Goal: Task Accomplishment & Management: Complete application form

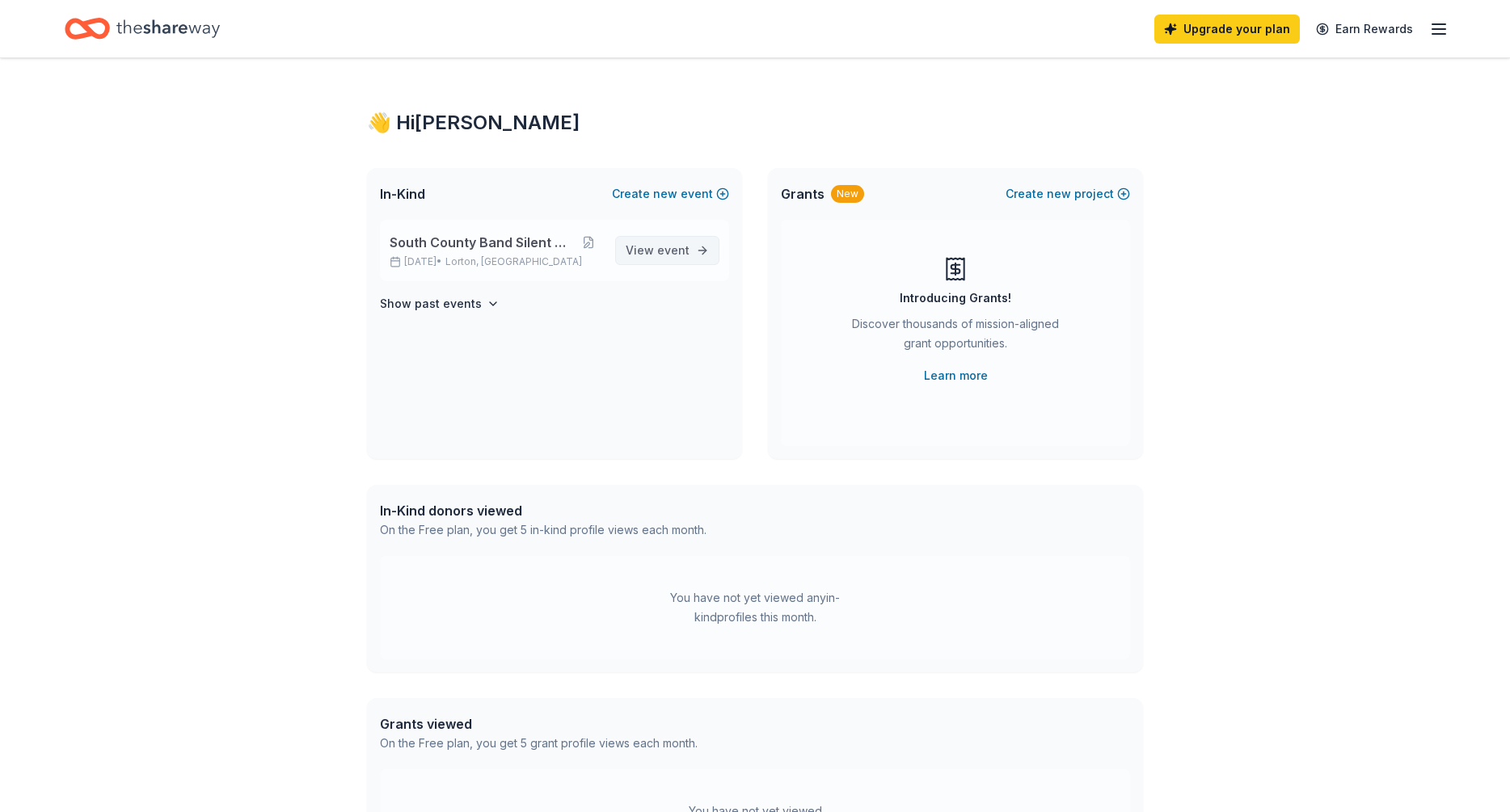
click at [659, 249] on span "event" at bounding box center [673, 250] width 32 height 14
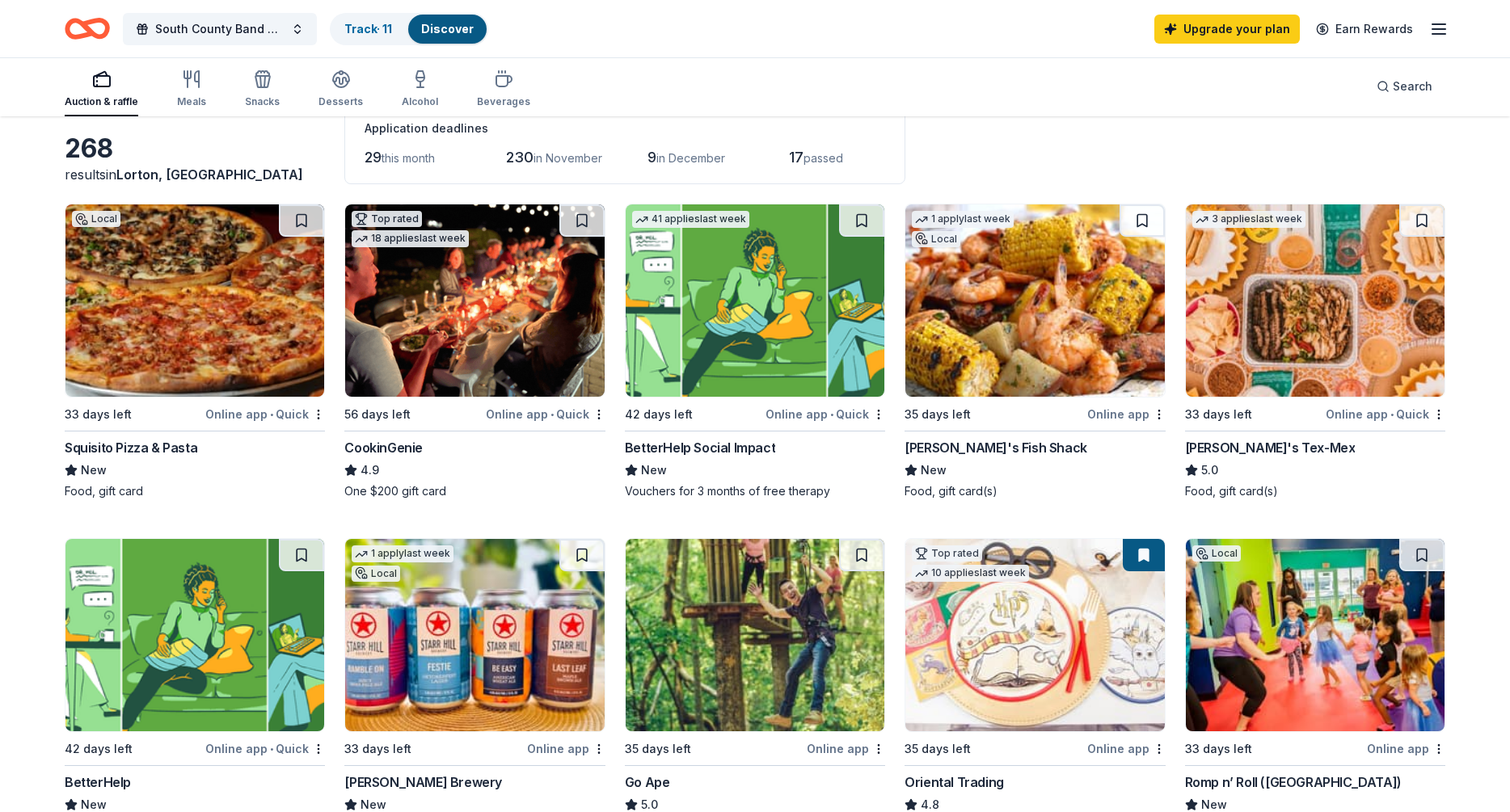
scroll to position [92, 0]
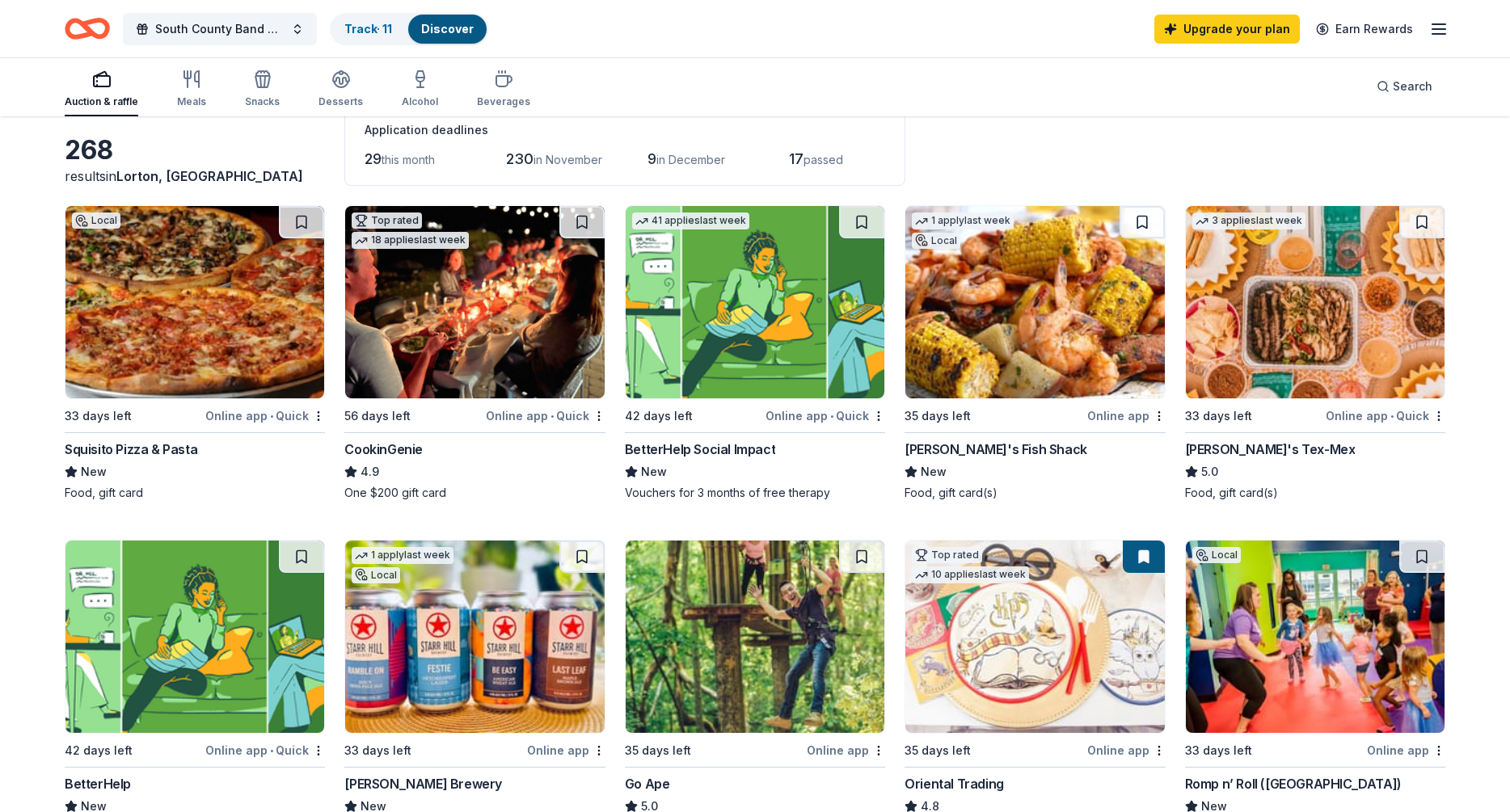
click at [502, 331] on img at bounding box center [475, 302] width 259 height 192
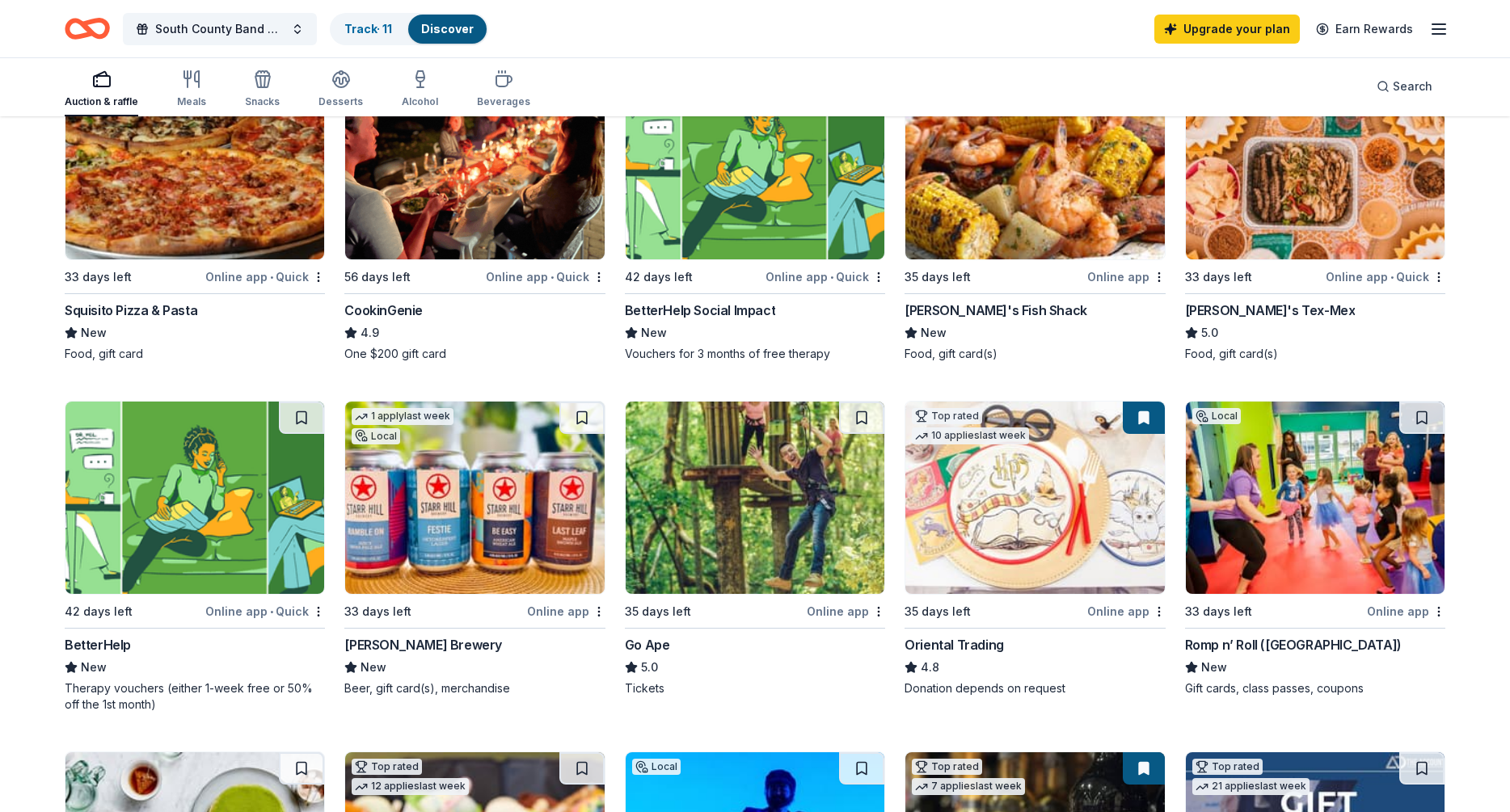
scroll to position [311, 0]
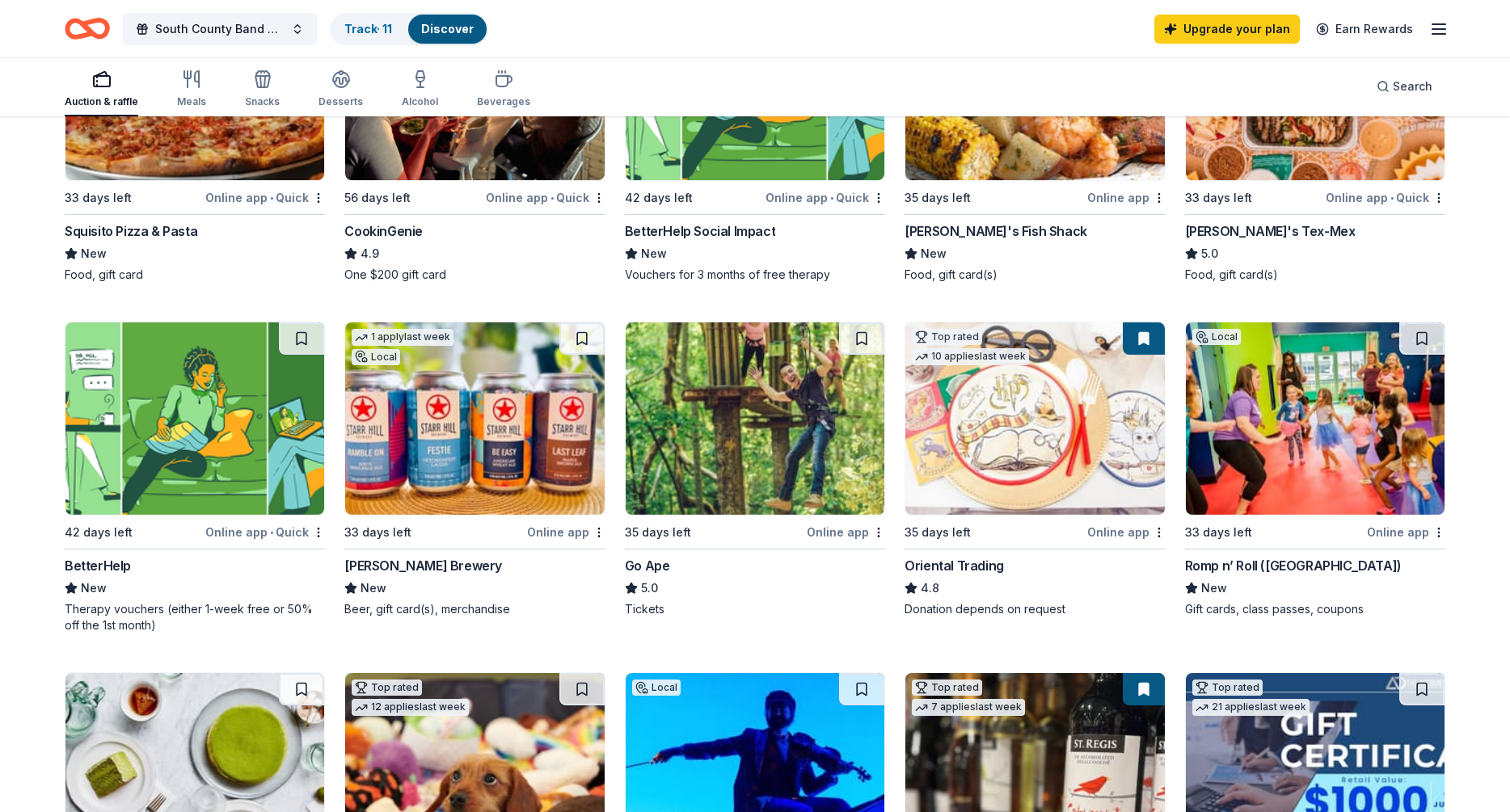
click at [828, 526] on div "Online app" at bounding box center [846, 532] width 78 height 20
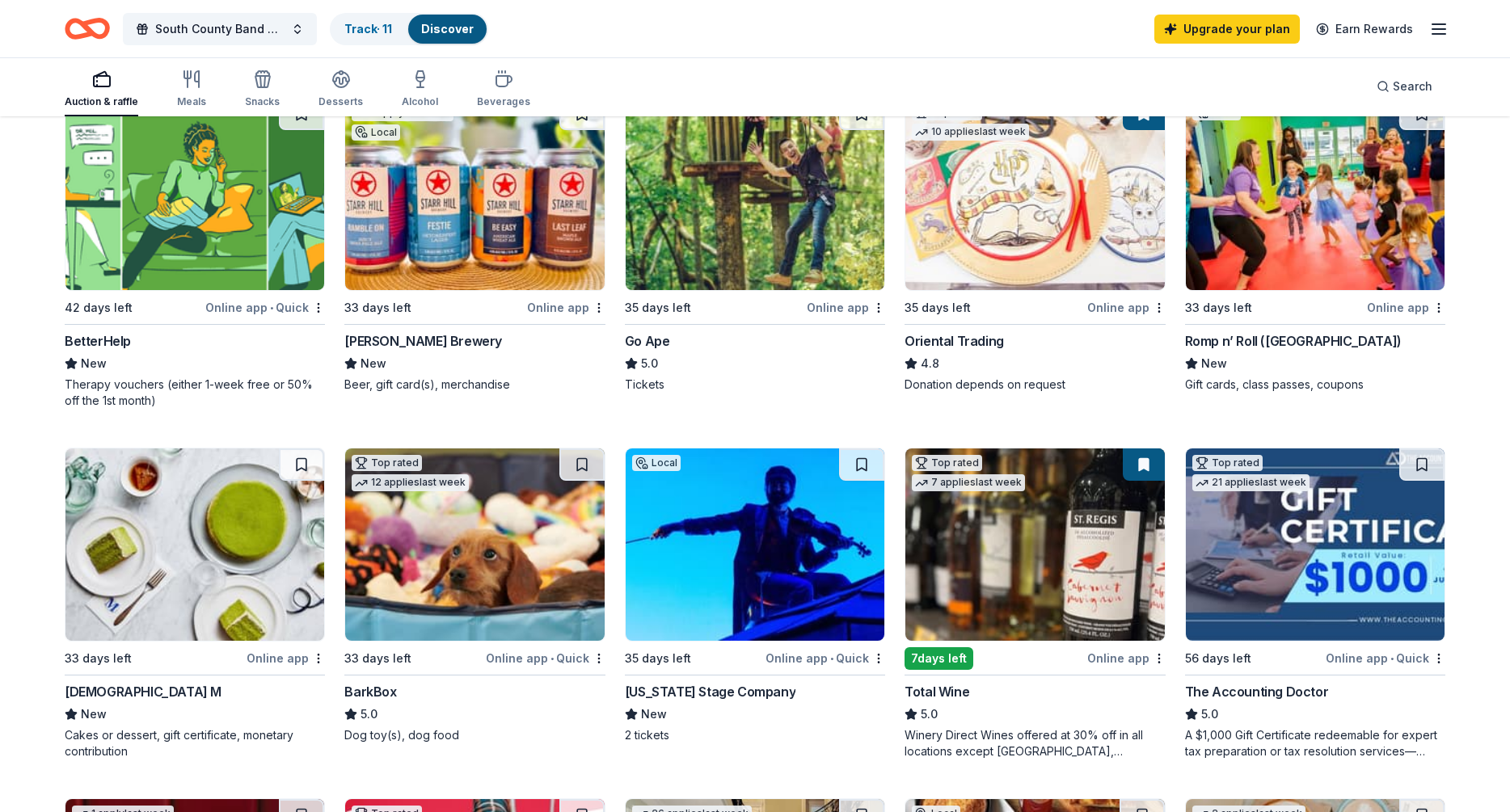
scroll to position [539, 0]
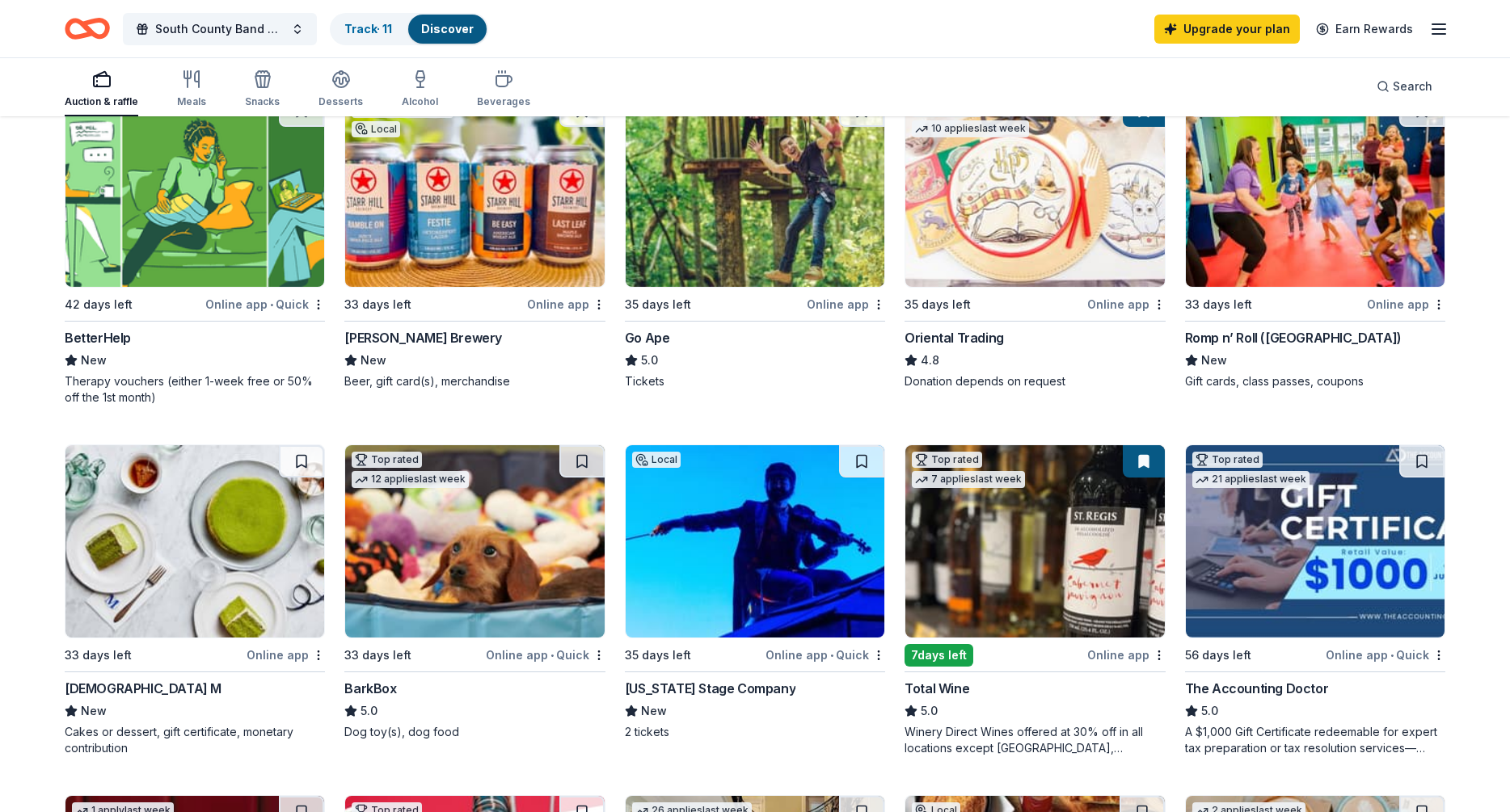
click at [803, 504] on img at bounding box center [755, 541] width 259 height 192
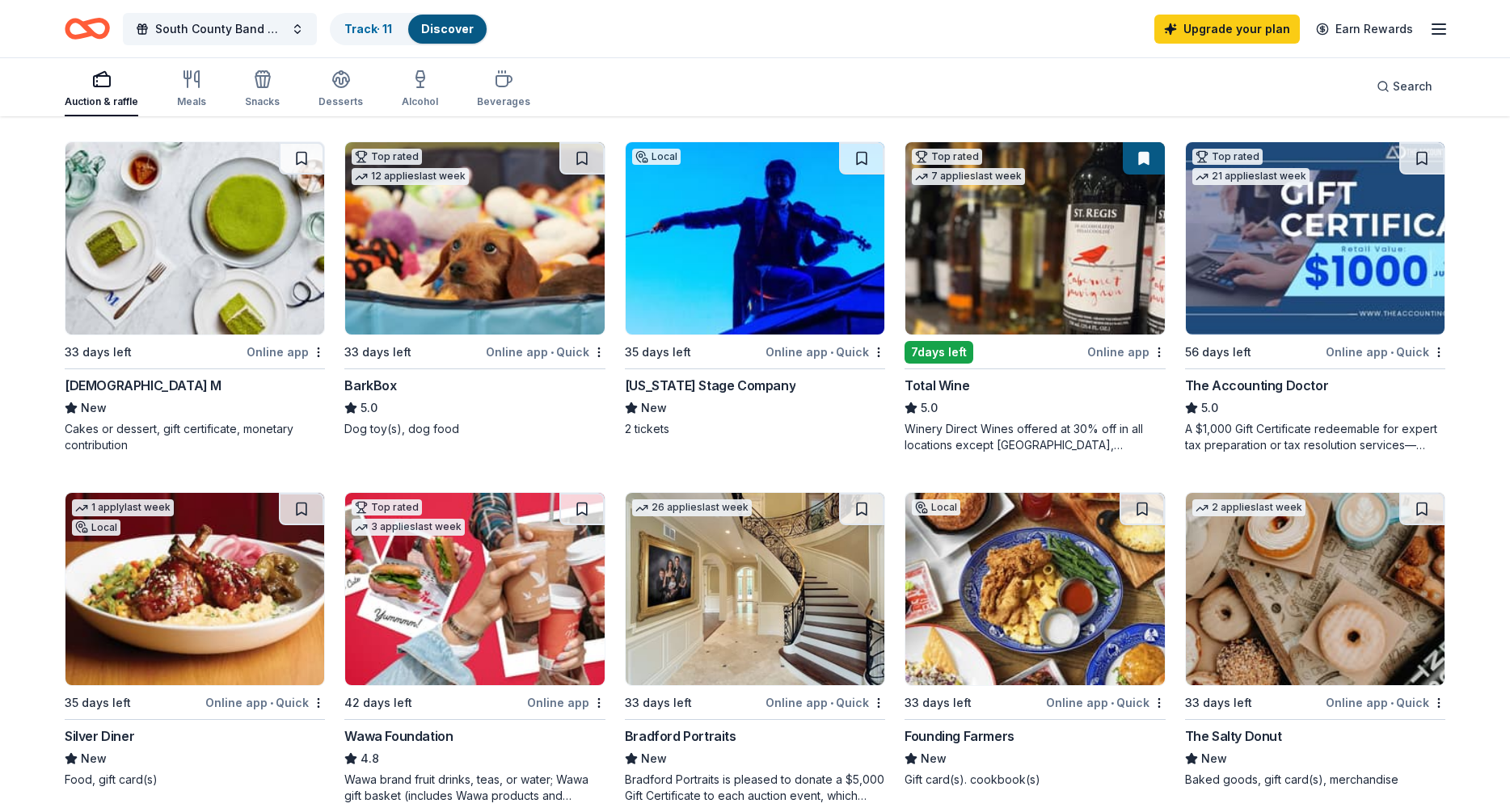
scroll to position [956, 0]
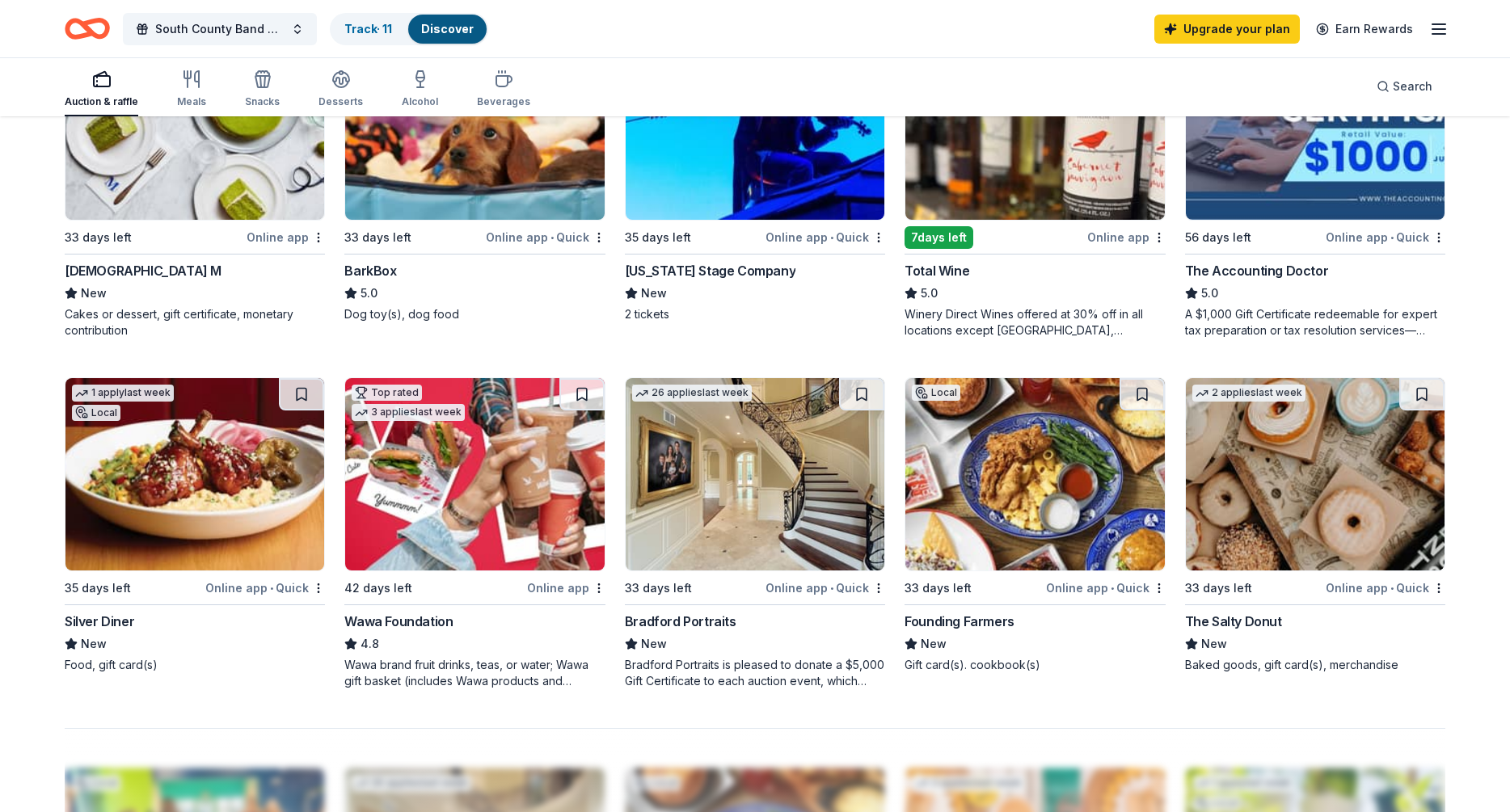
click at [1024, 476] on img at bounding box center [1035, 474] width 259 height 192
click at [1292, 154] on img at bounding box center [1316, 123] width 259 height 192
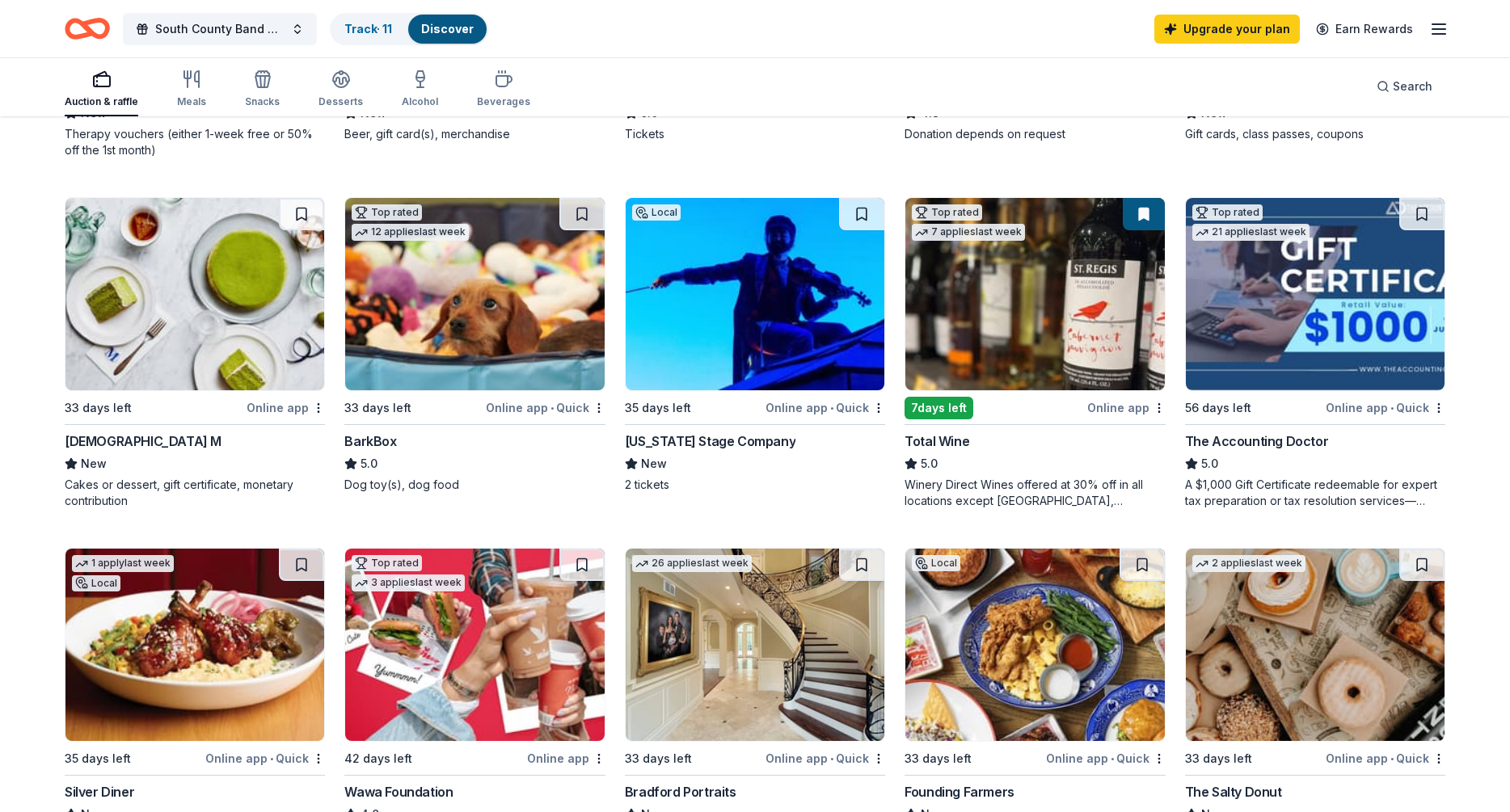
scroll to position [785, 0]
click at [182, 326] on img at bounding box center [195, 294] width 259 height 192
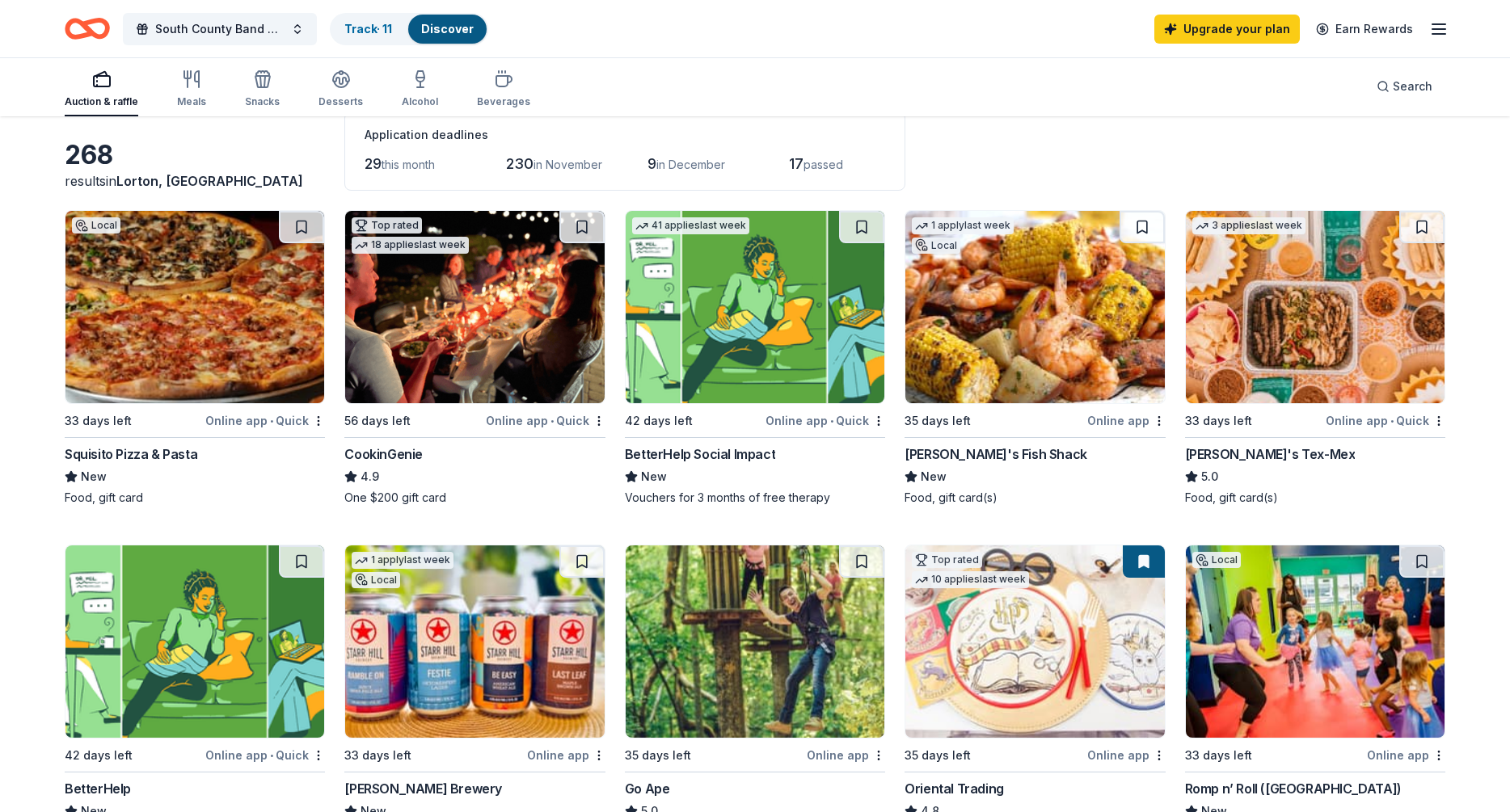
scroll to position [54, 0]
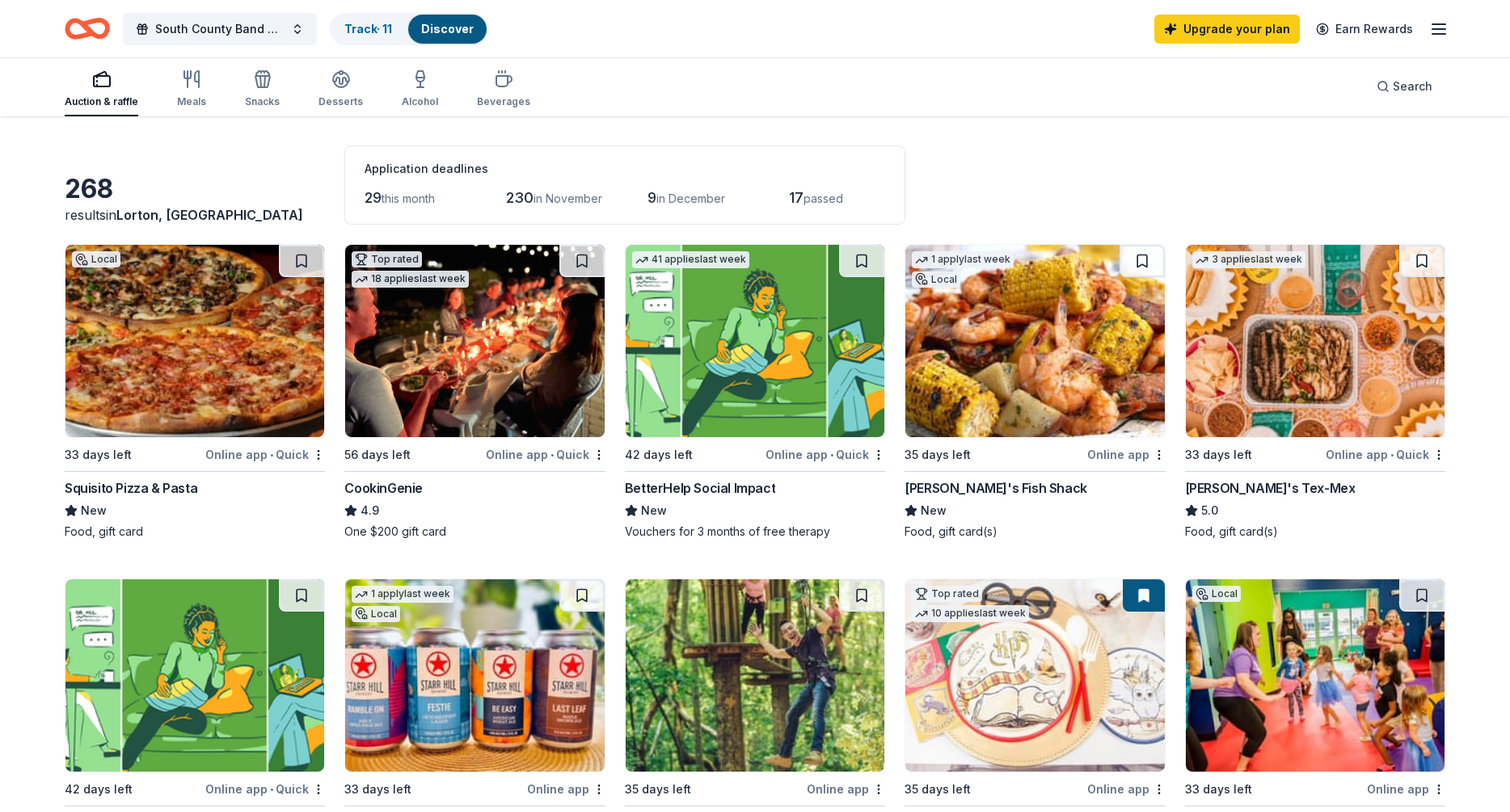
click at [1284, 365] on img at bounding box center [1316, 341] width 259 height 192
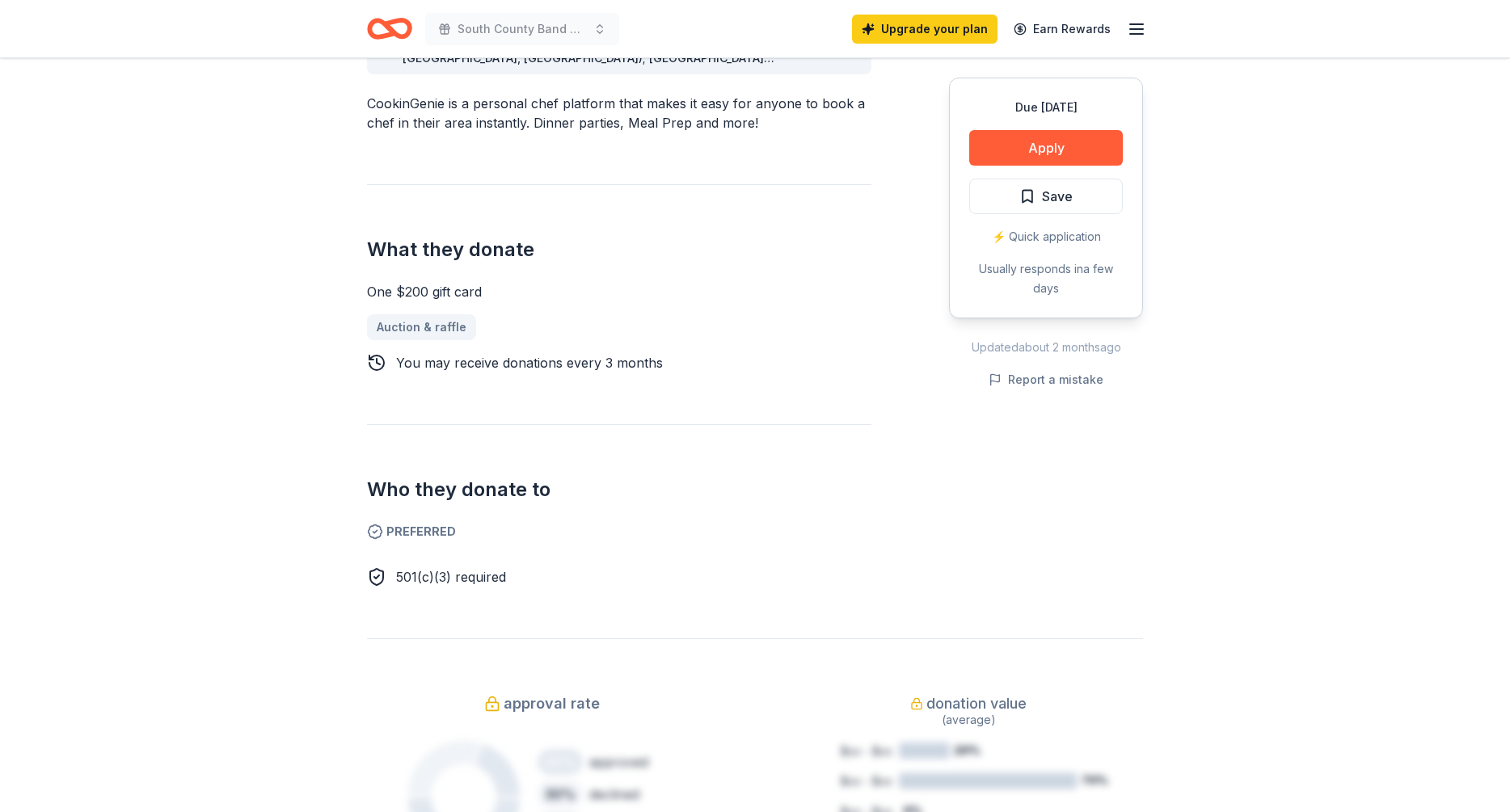
scroll to position [596, 0]
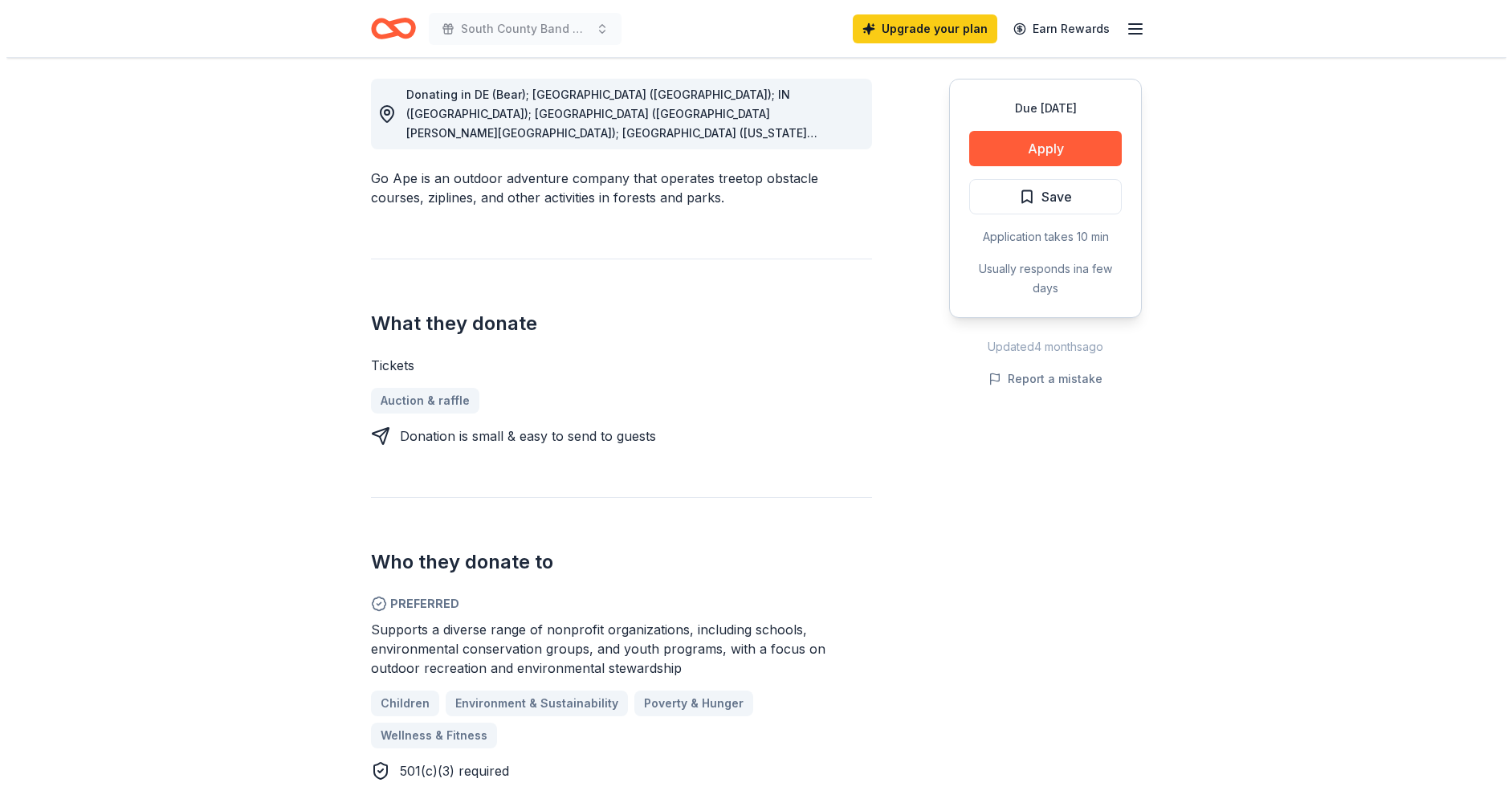
scroll to position [442, 0]
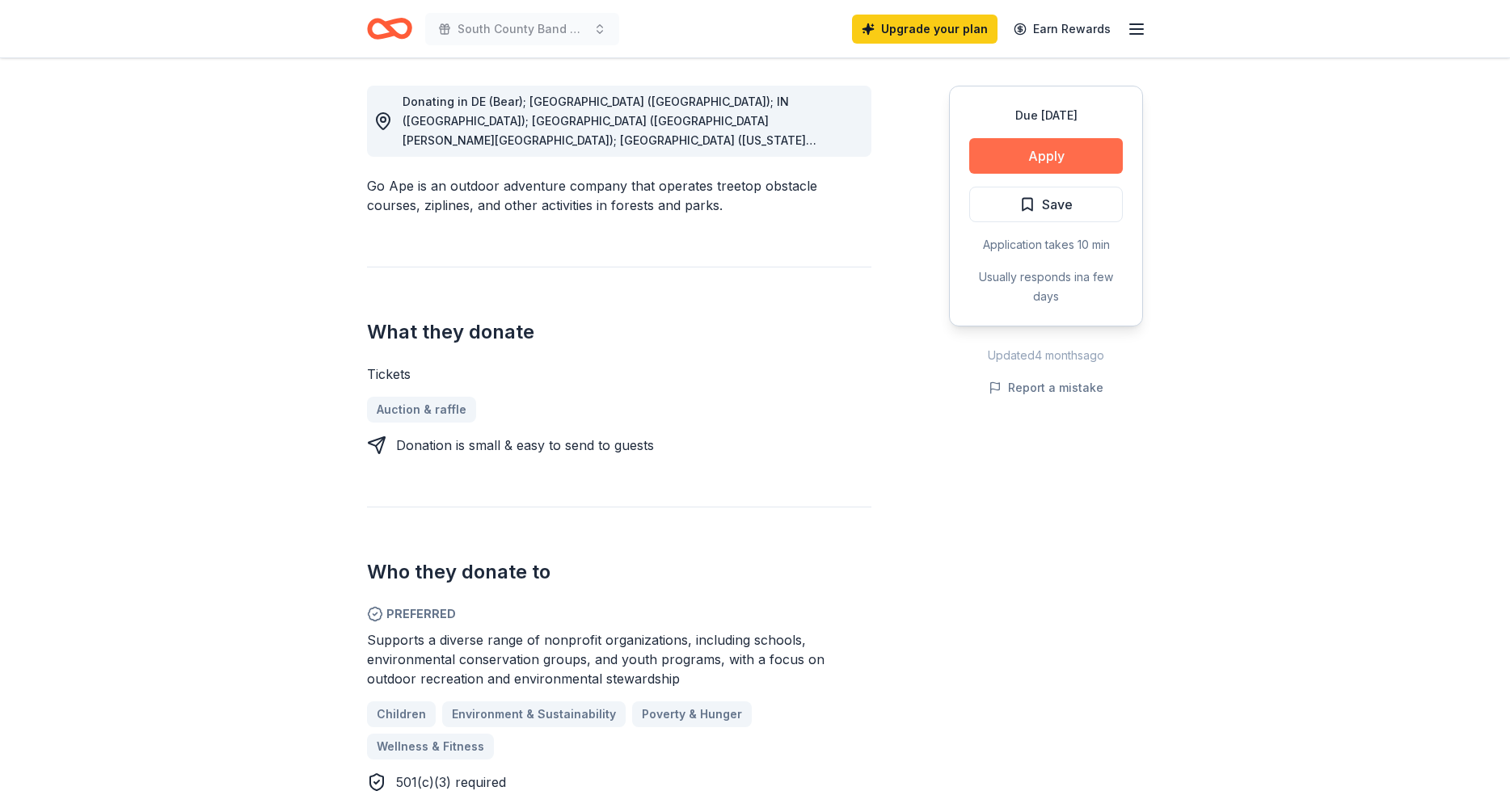
click at [1045, 148] on button "Apply" at bounding box center [1046, 156] width 153 height 36
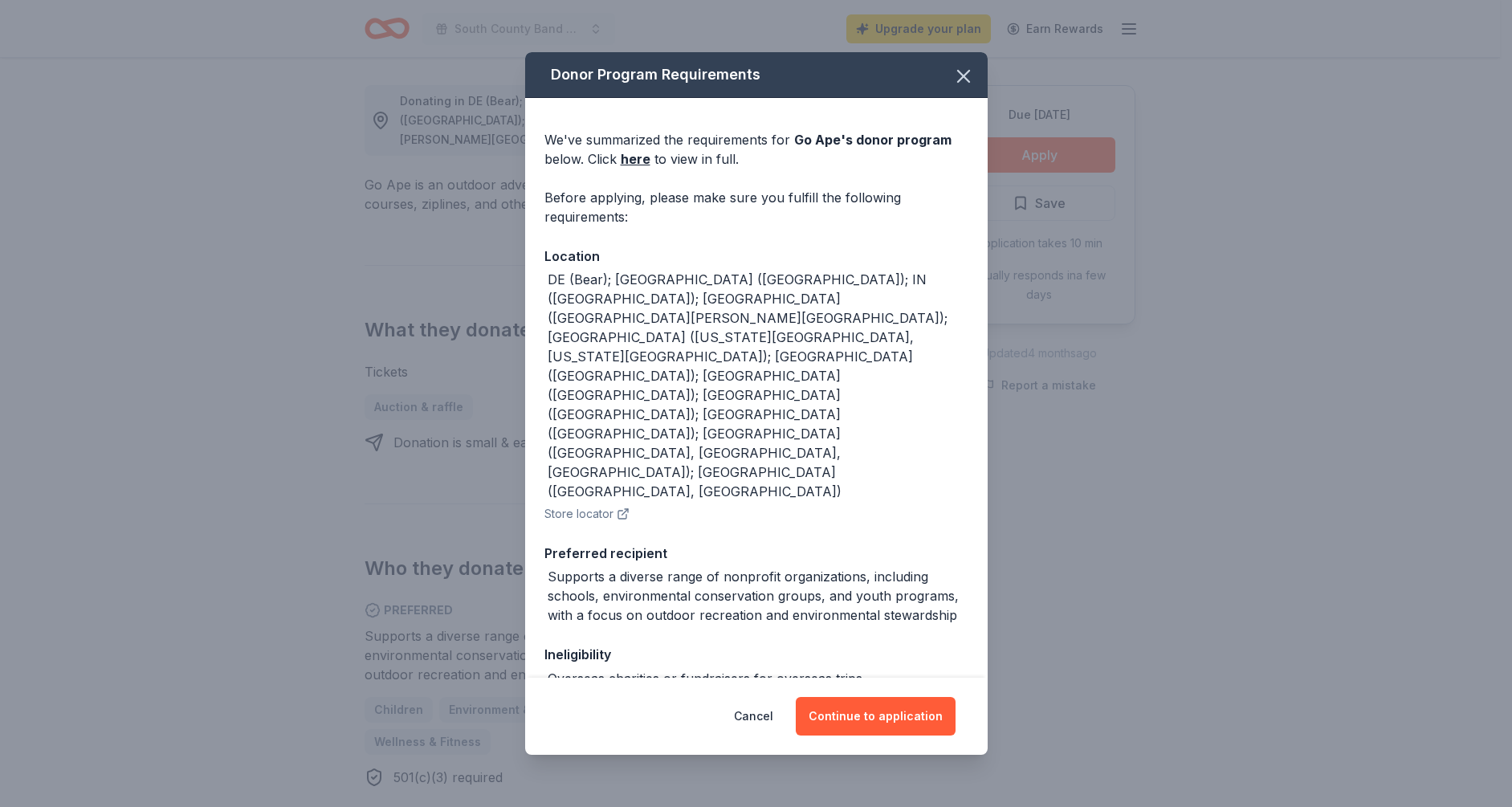
scroll to position [4, 0]
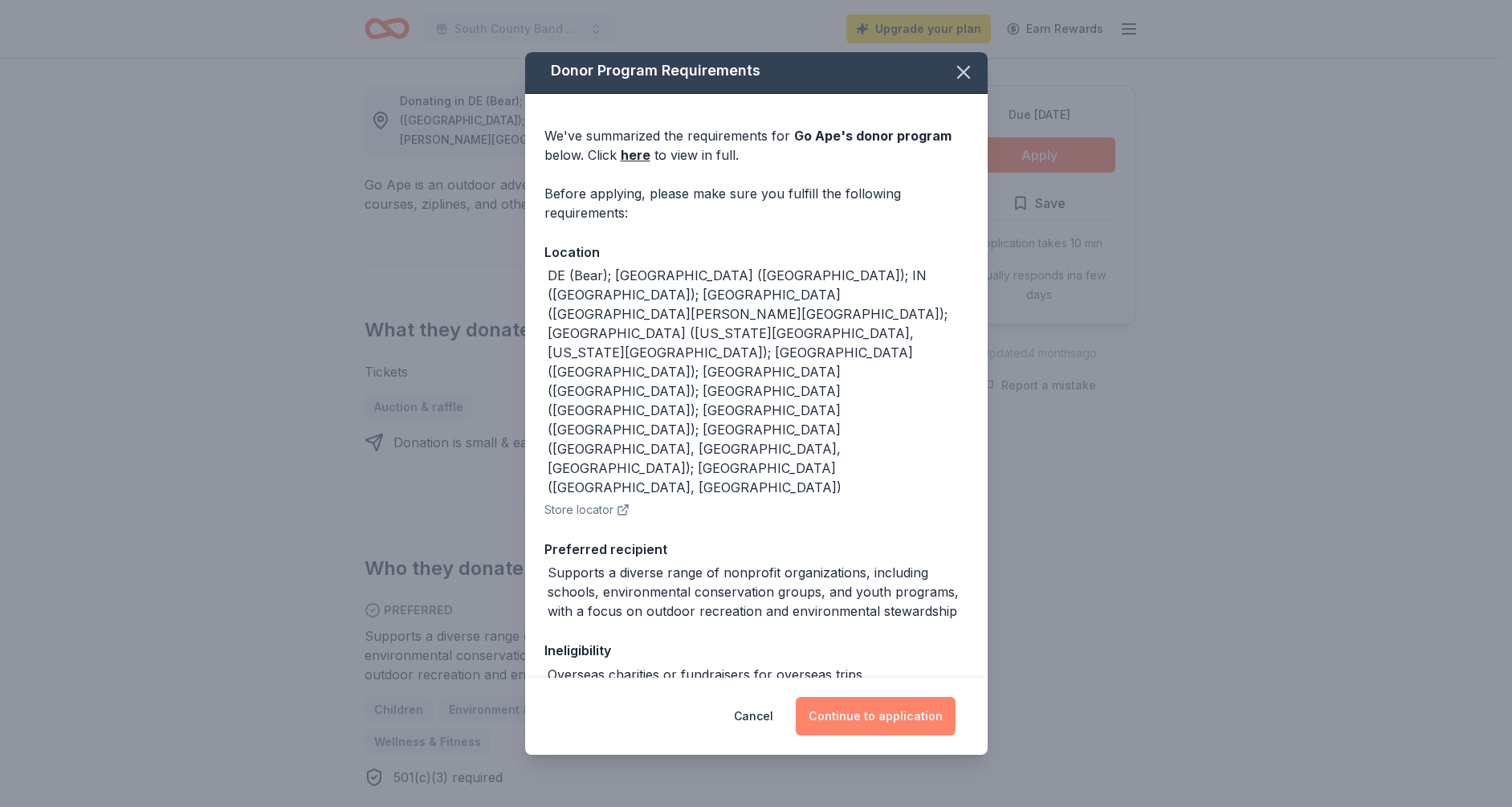
click at [856, 722] on button "Continue to application" at bounding box center [876, 716] width 159 height 39
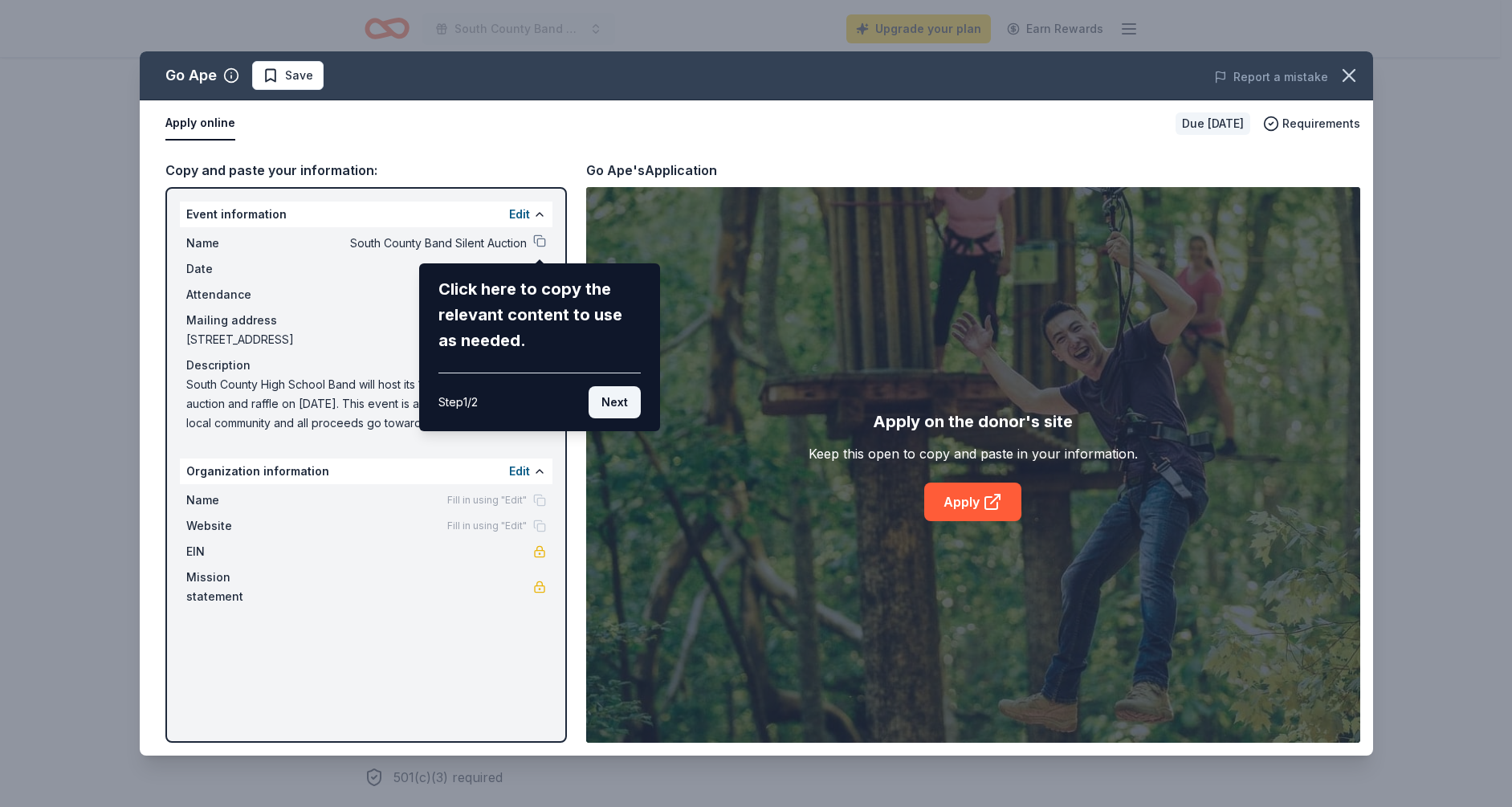
click at [605, 400] on button "Next" at bounding box center [615, 402] width 53 height 32
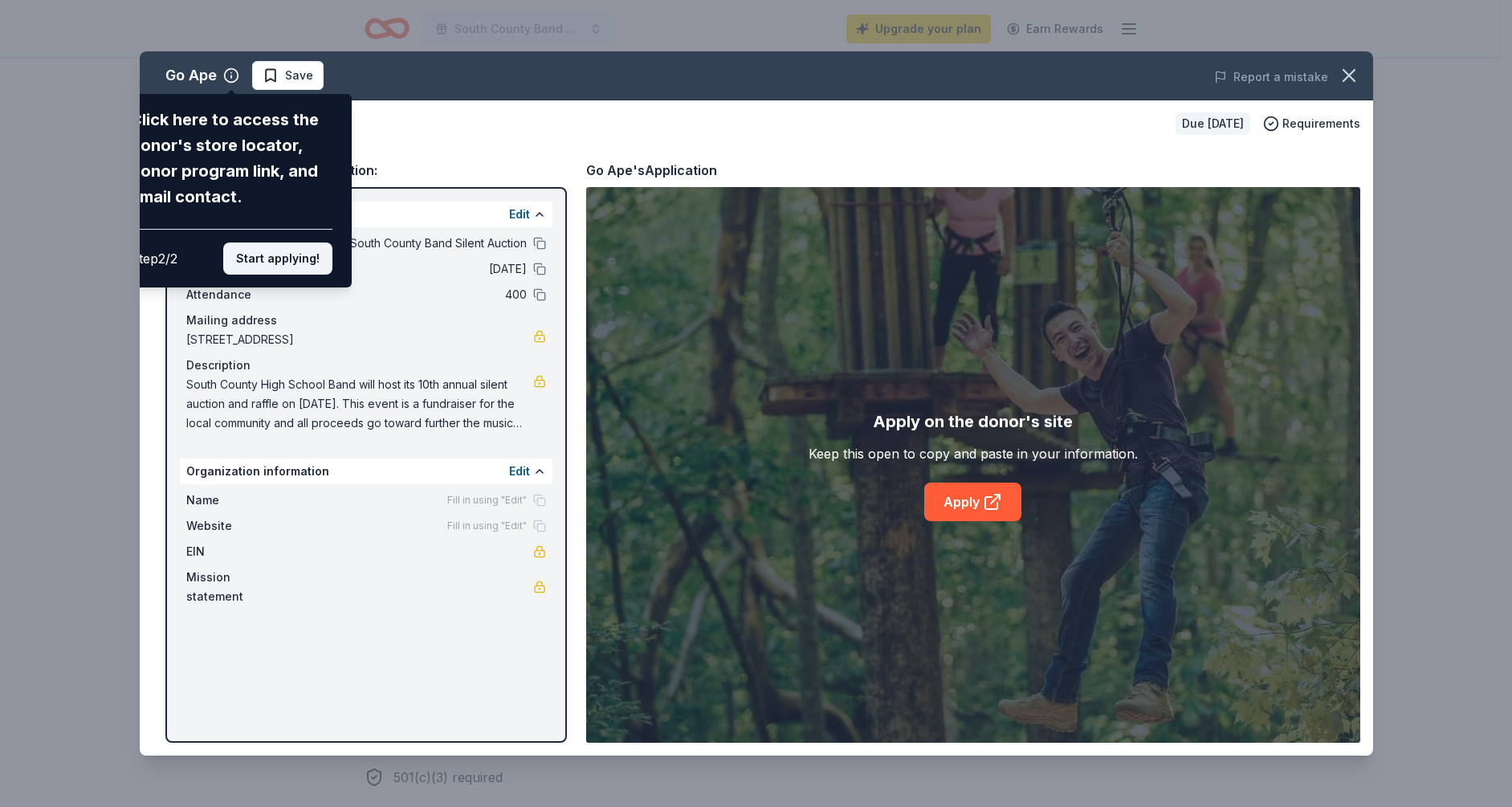
click at [289, 263] on button "Start applying!" at bounding box center [278, 258] width 110 height 32
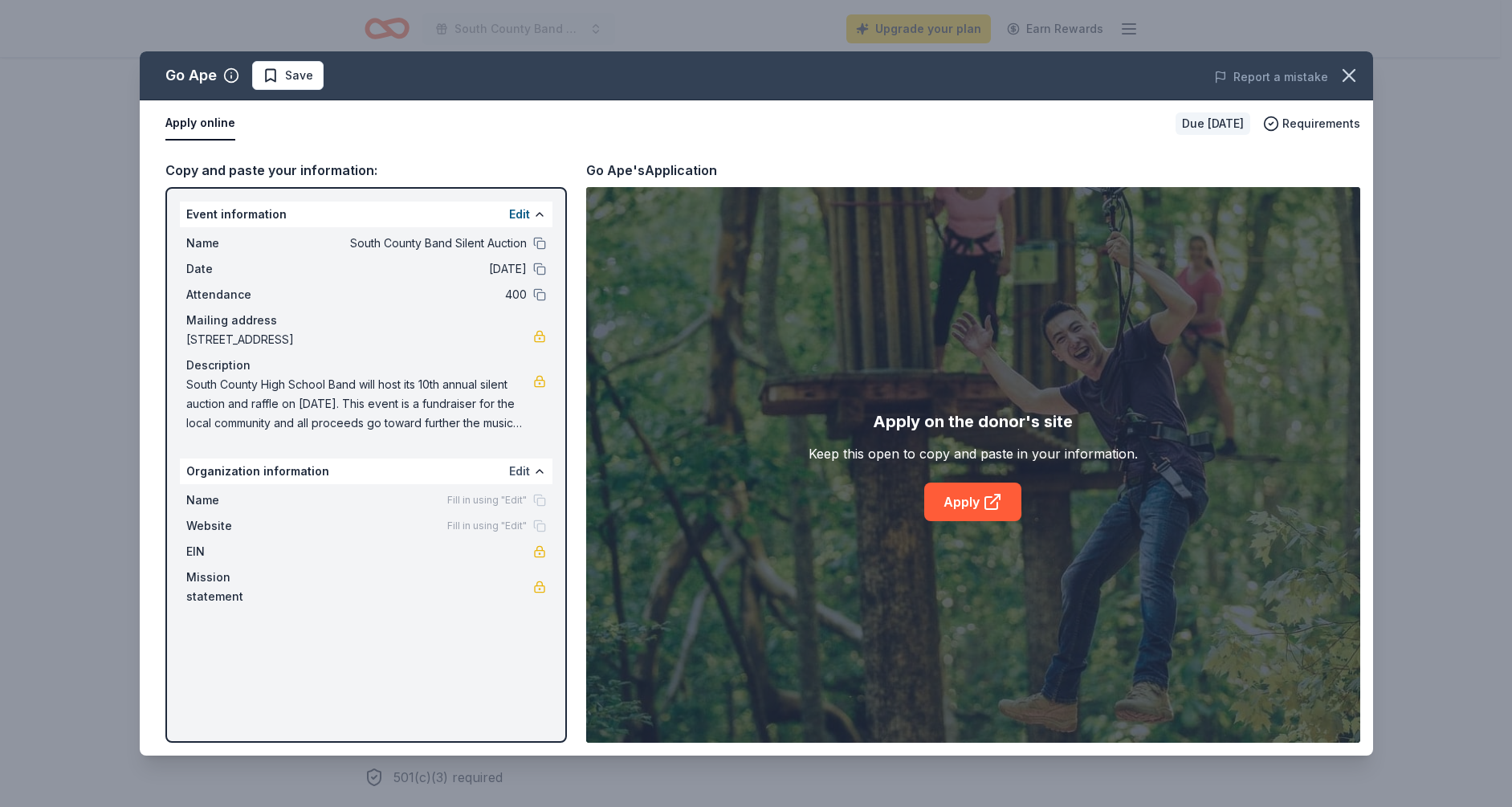
click at [518, 474] on button "Edit" at bounding box center [519, 471] width 21 height 19
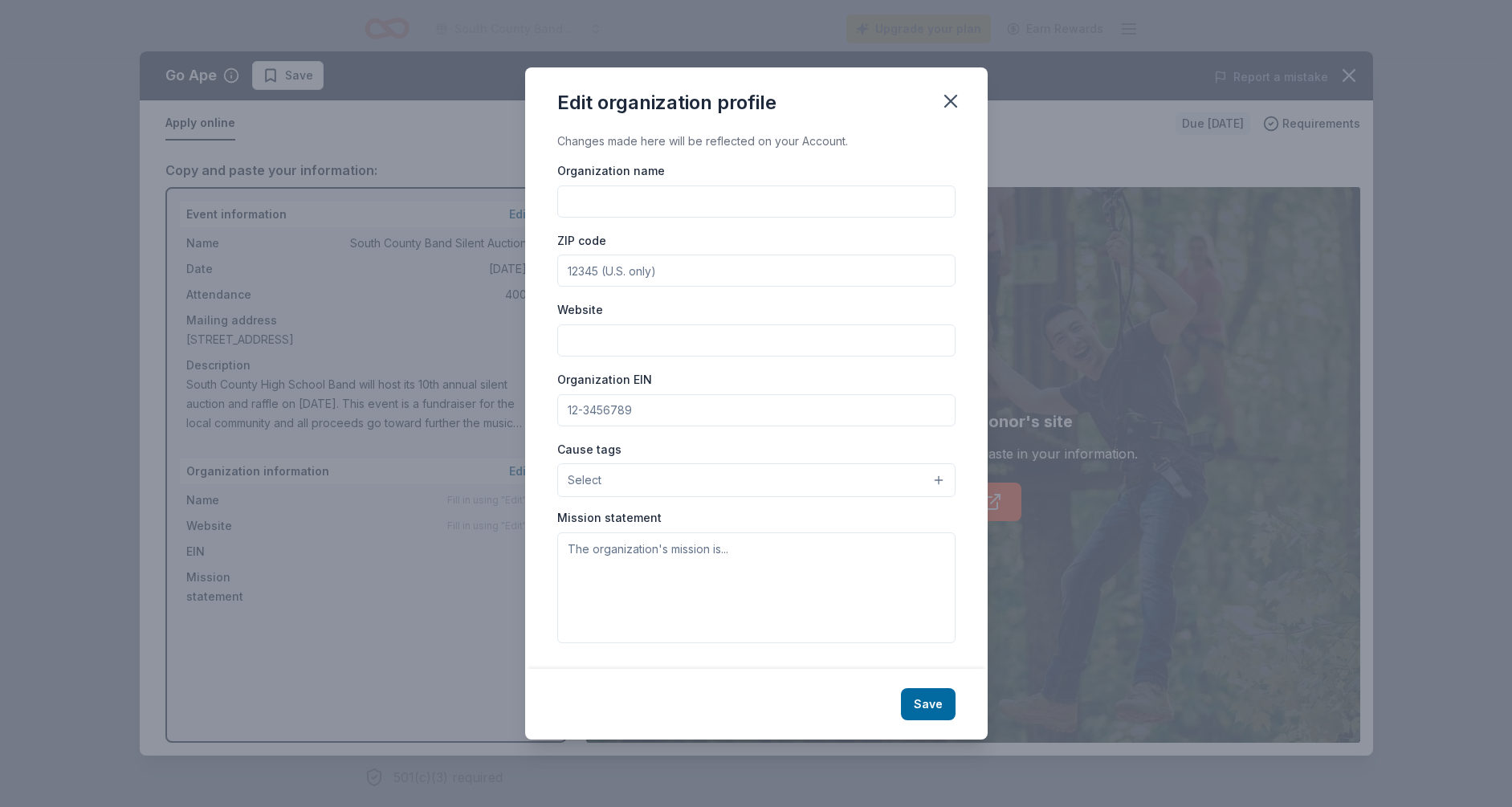
click at [623, 197] on input "Organization name" at bounding box center [756, 201] width 398 height 32
type input "South County High School Band Boosters"
click at [577, 280] on input "ZIP code" at bounding box center [756, 270] width 398 height 32
type input "22079"
click at [657, 330] on input "Website" at bounding box center [756, 340] width 398 height 32
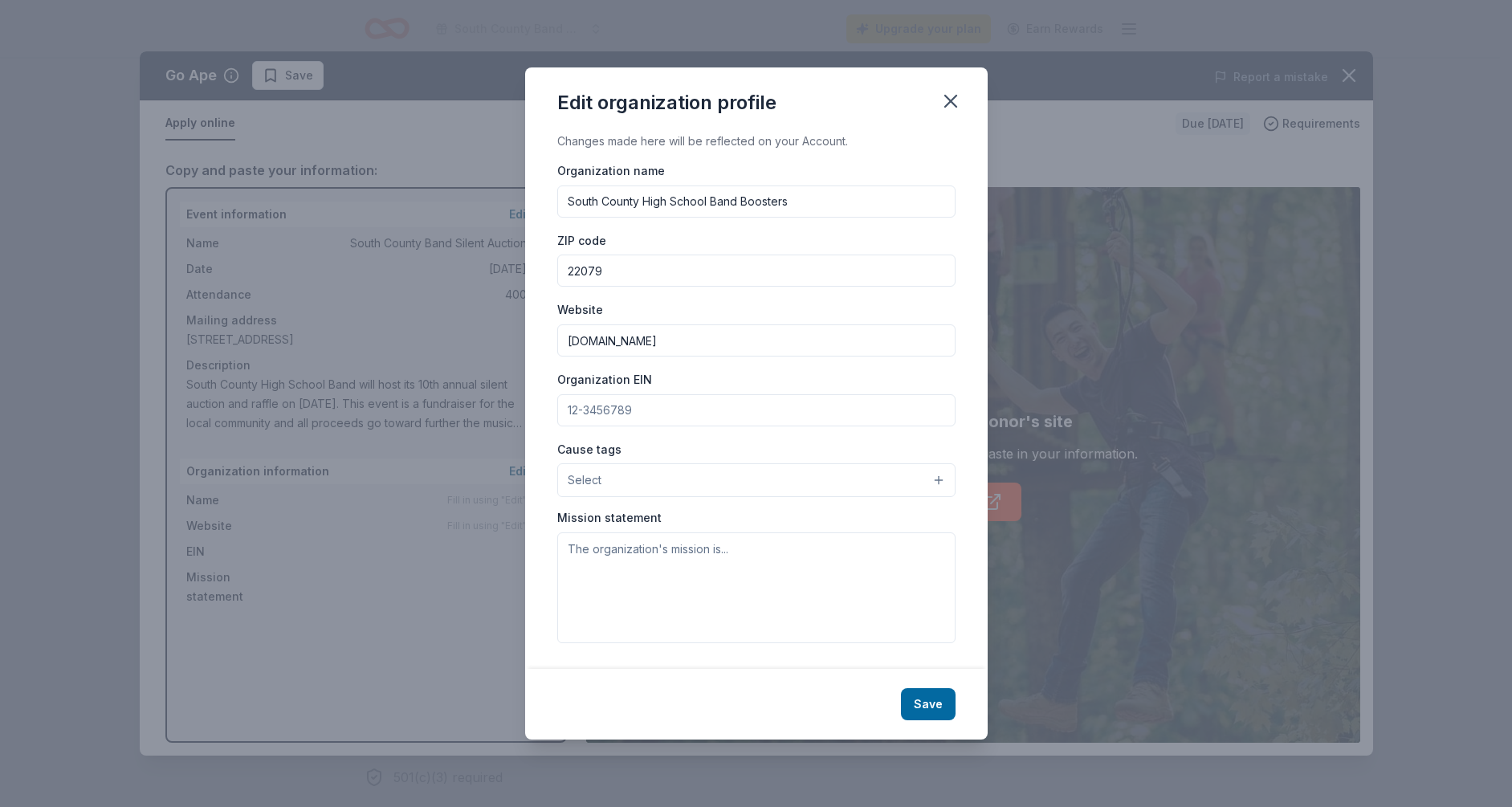
type input "www.schsbands.org"
click at [626, 424] on input "Organization EIN" at bounding box center [756, 409] width 398 height 32
type input "262891095"
click at [625, 476] on button "Select" at bounding box center [756, 480] width 398 height 34
click at [670, 652] on span "Education" at bounding box center [756, 658] width 371 height 21
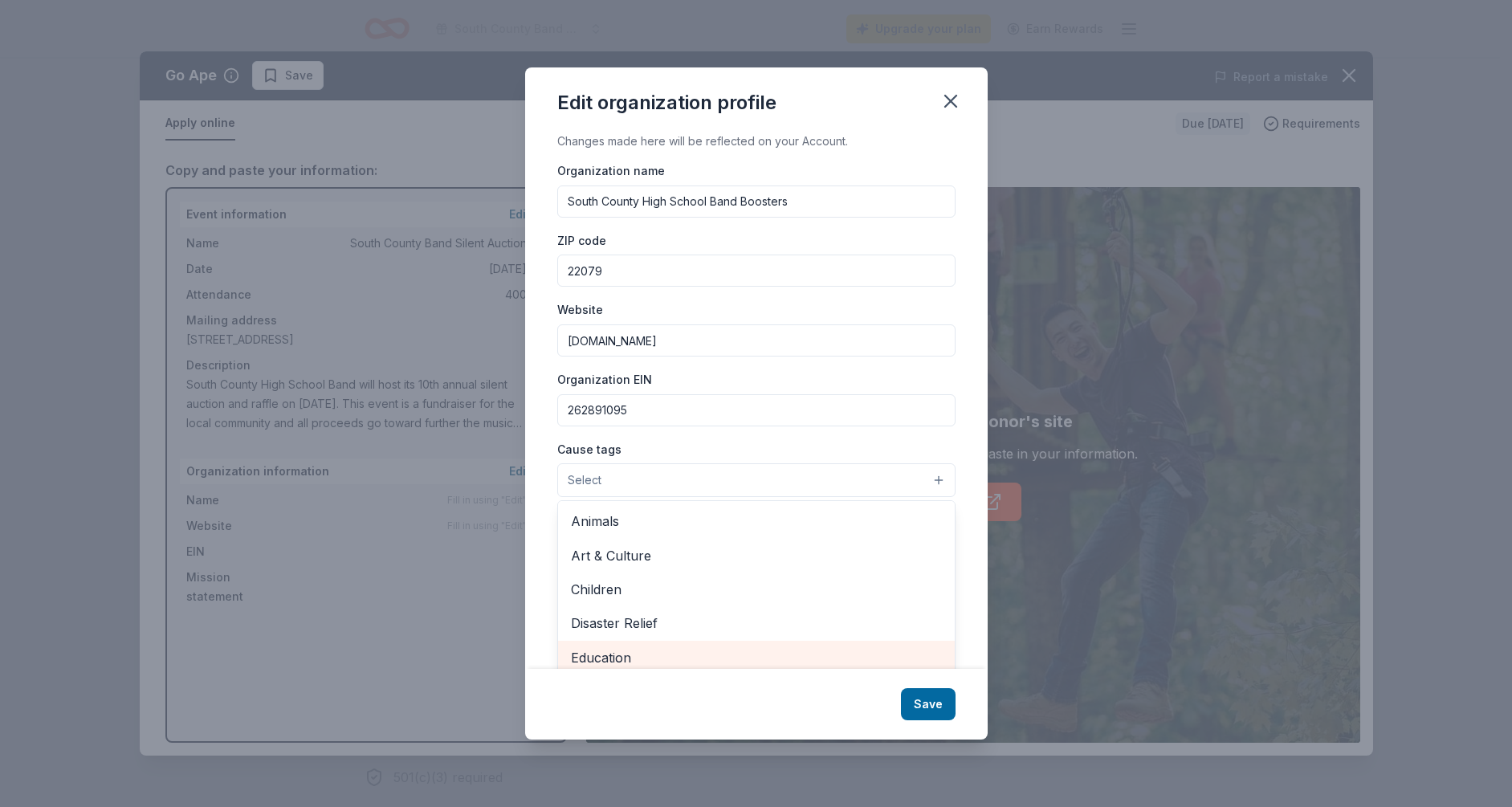
scroll to position [5, 0]
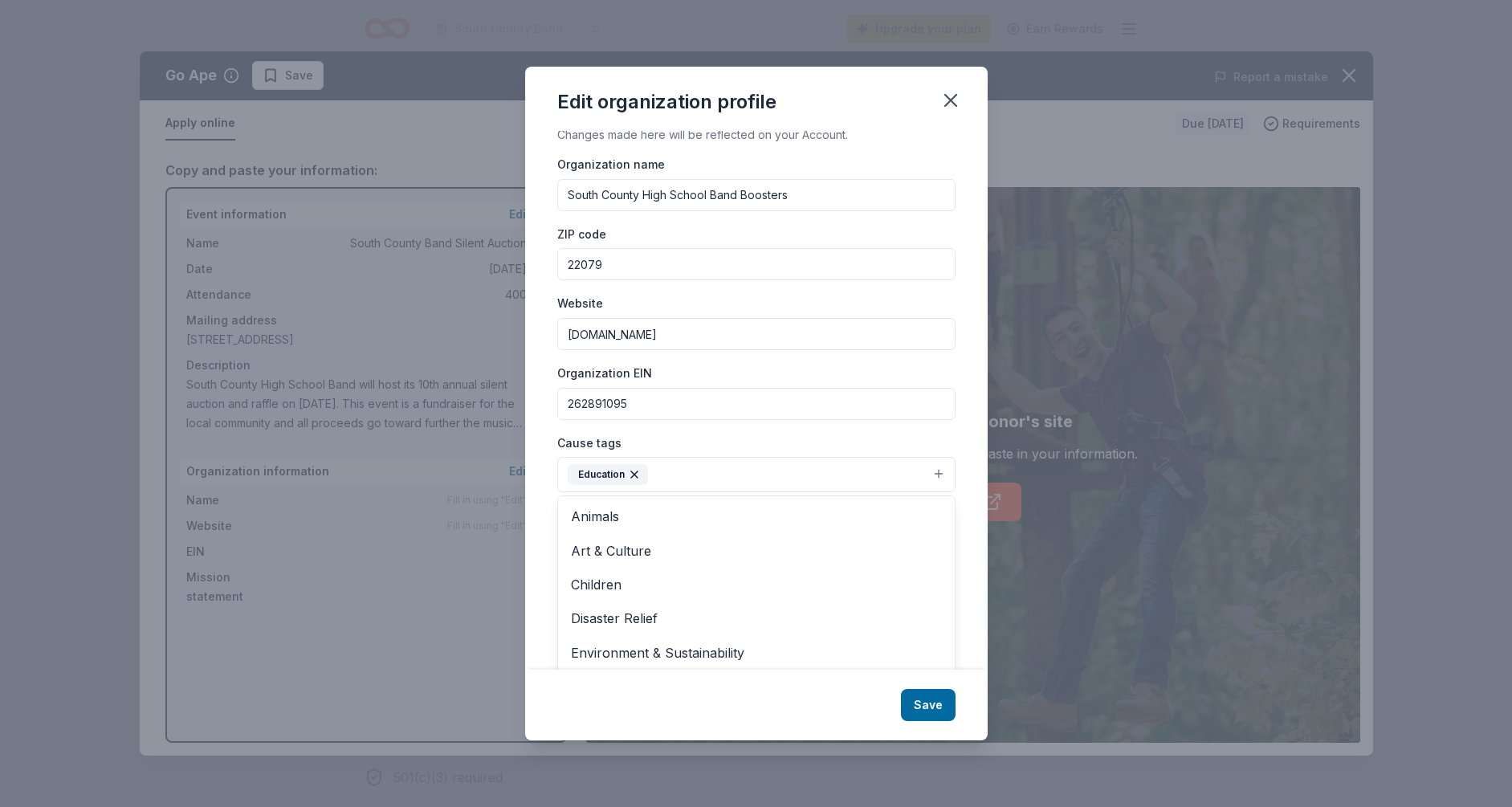
click at [954, 449] on div "Changes made here will be reflected on your Account. Organization name South Co…" at bounding box center [756, 400] width 463 height 539
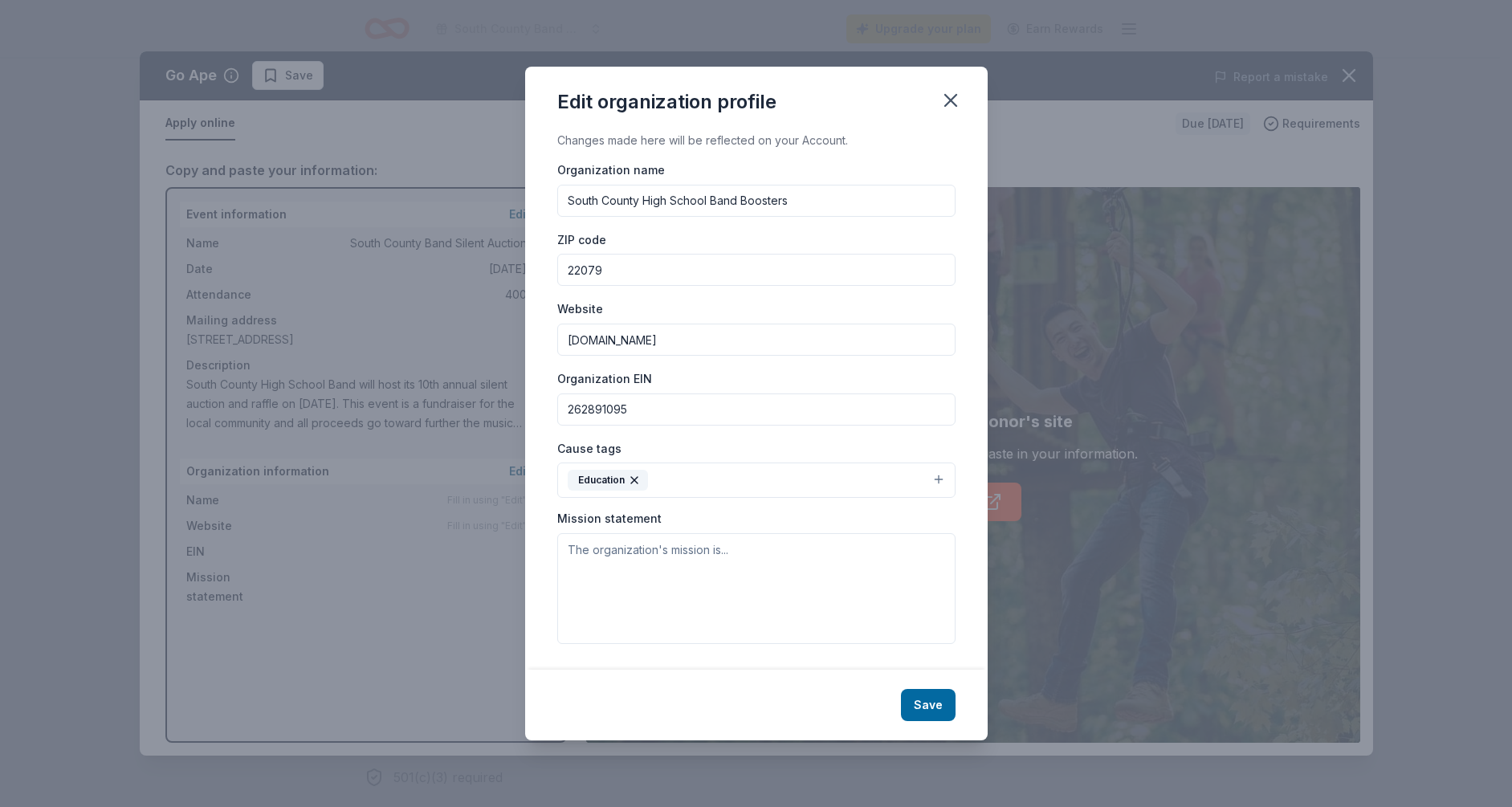
scroll to position [0, 0]
click at [693, 554] on textarea at bounding box center [756, 589] width 398 height 110
paste textarea "The South County High School Band Boosters is a 501(c)(3) non-profit Booster or…"
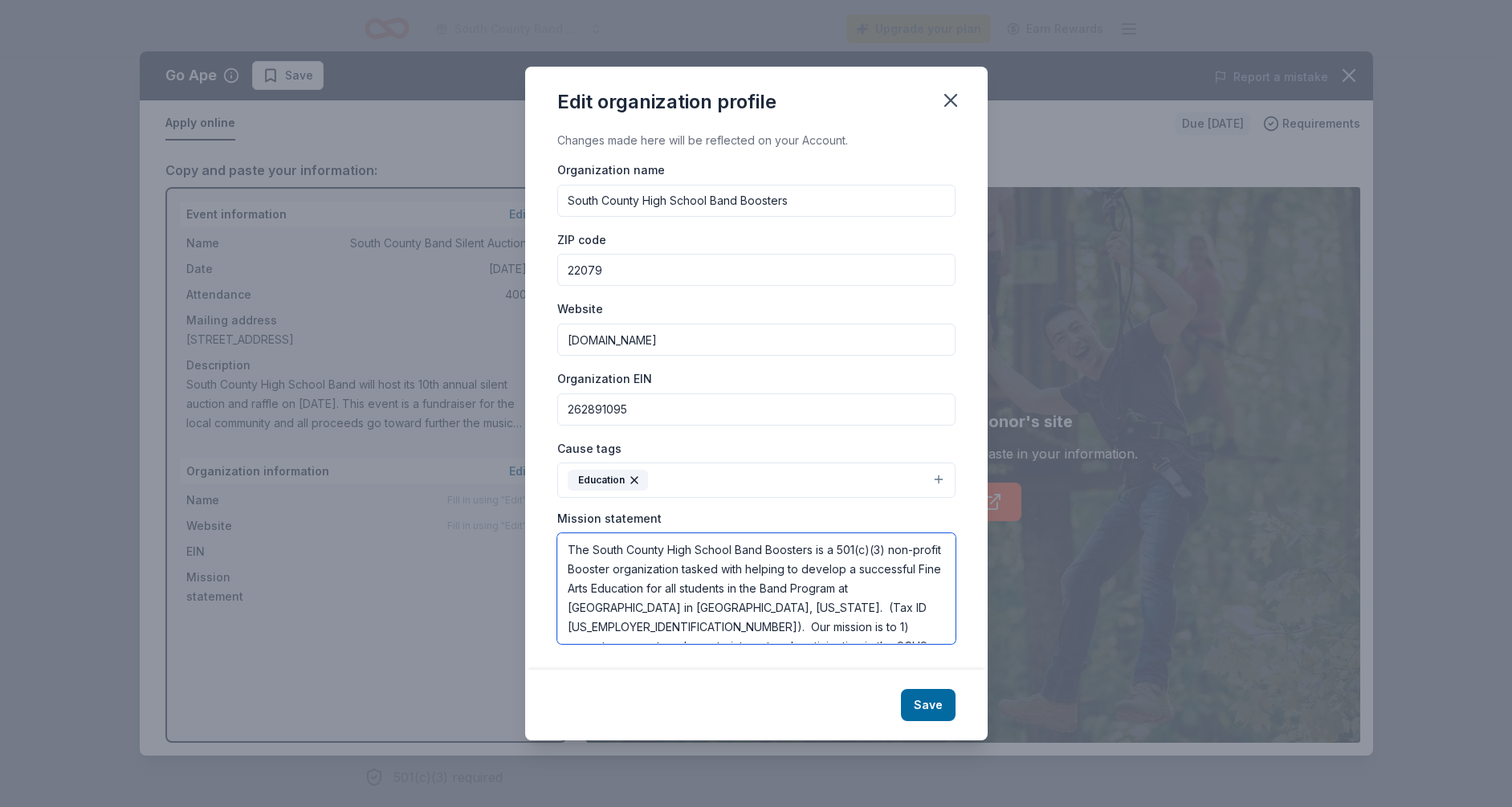
scroll to position [87, 0]
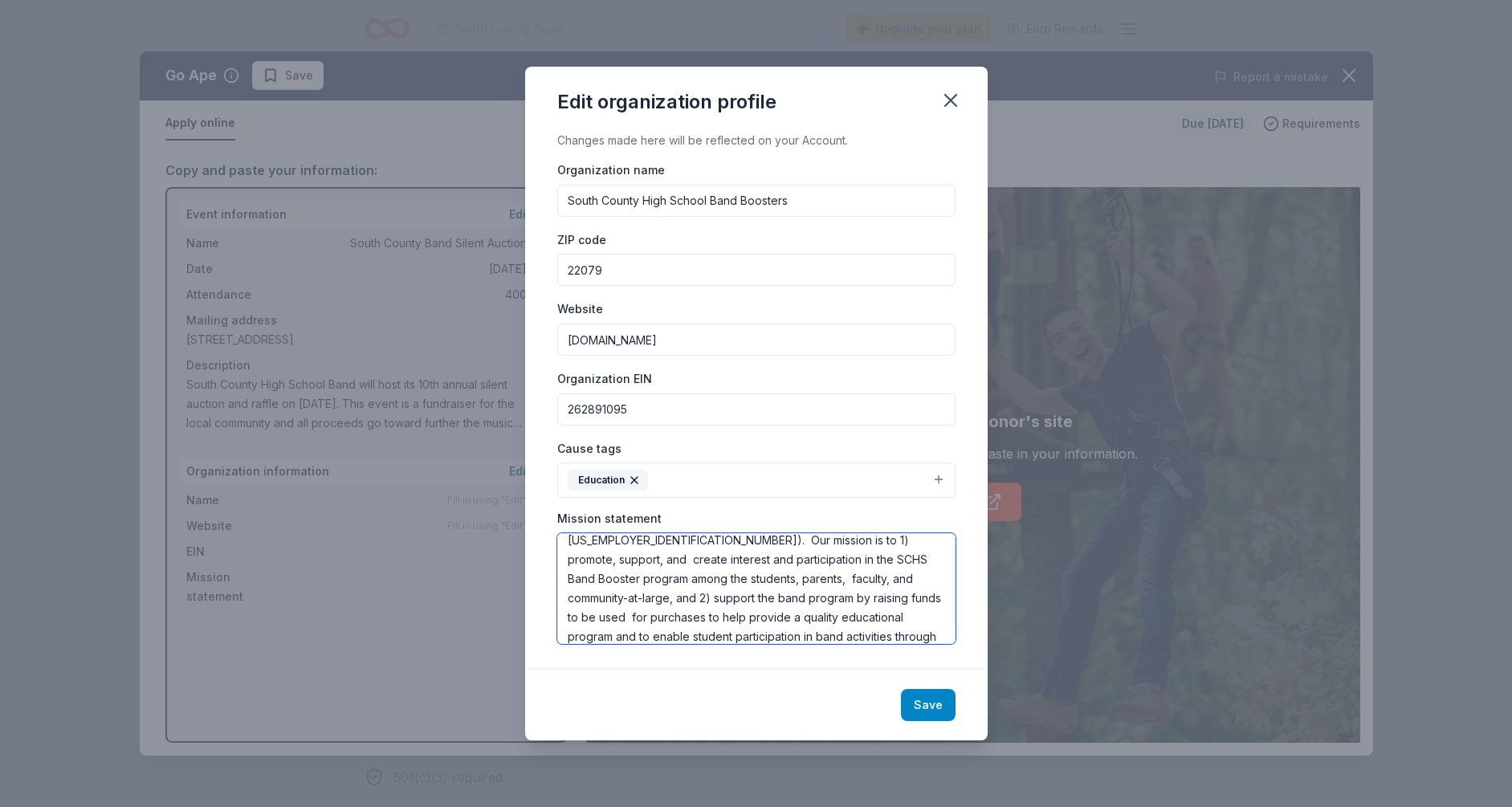
type textarea "The South County High School Band Boosters is a 501(c)(3) non-profit Booster or…"
click at [933, 694] on button "Save" at bounding box center [928, 705] width 54 height 32
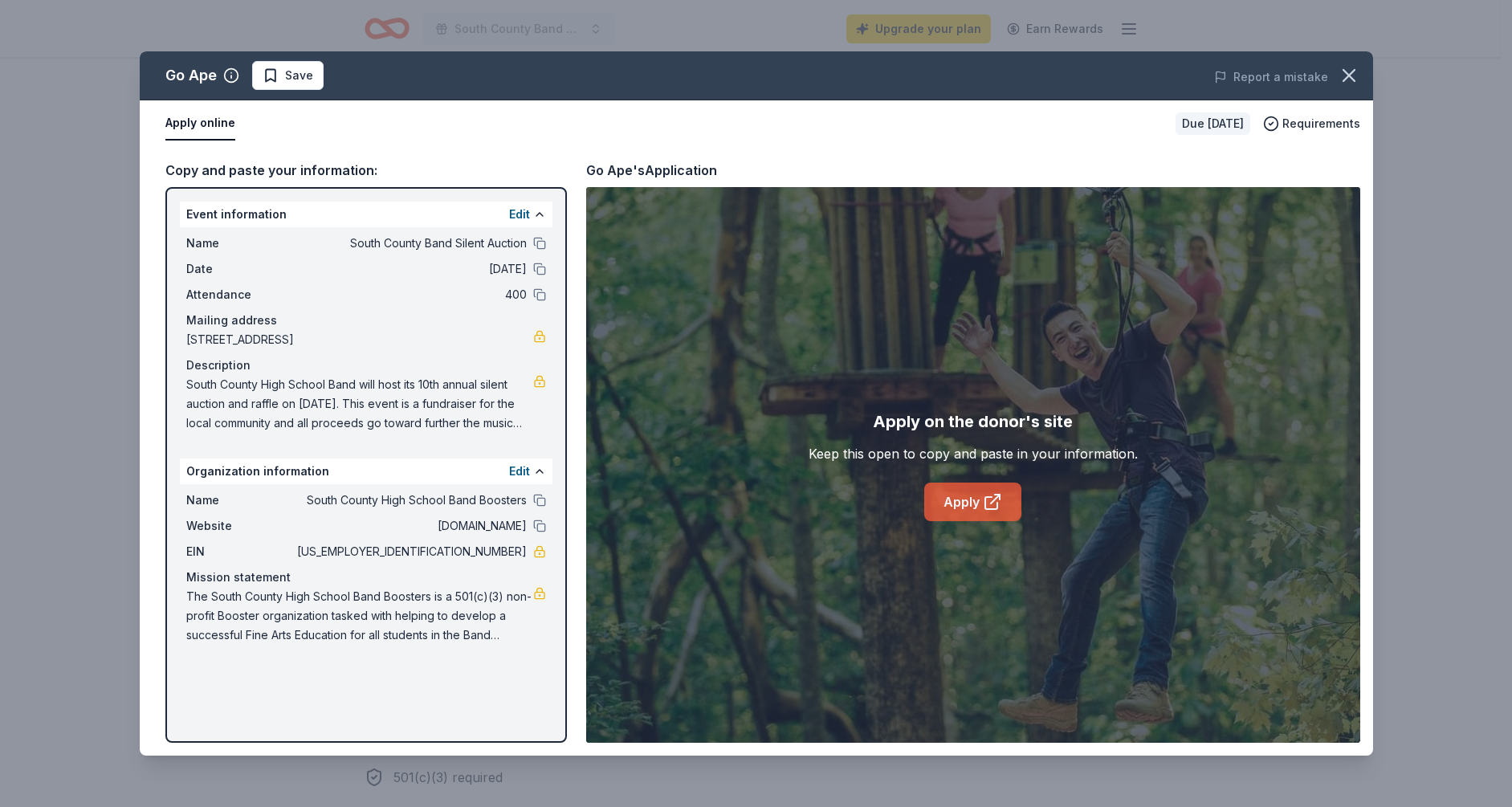
click at [973, 506] on link "Apply" at bounding box center [972, 502] width 97 height 39
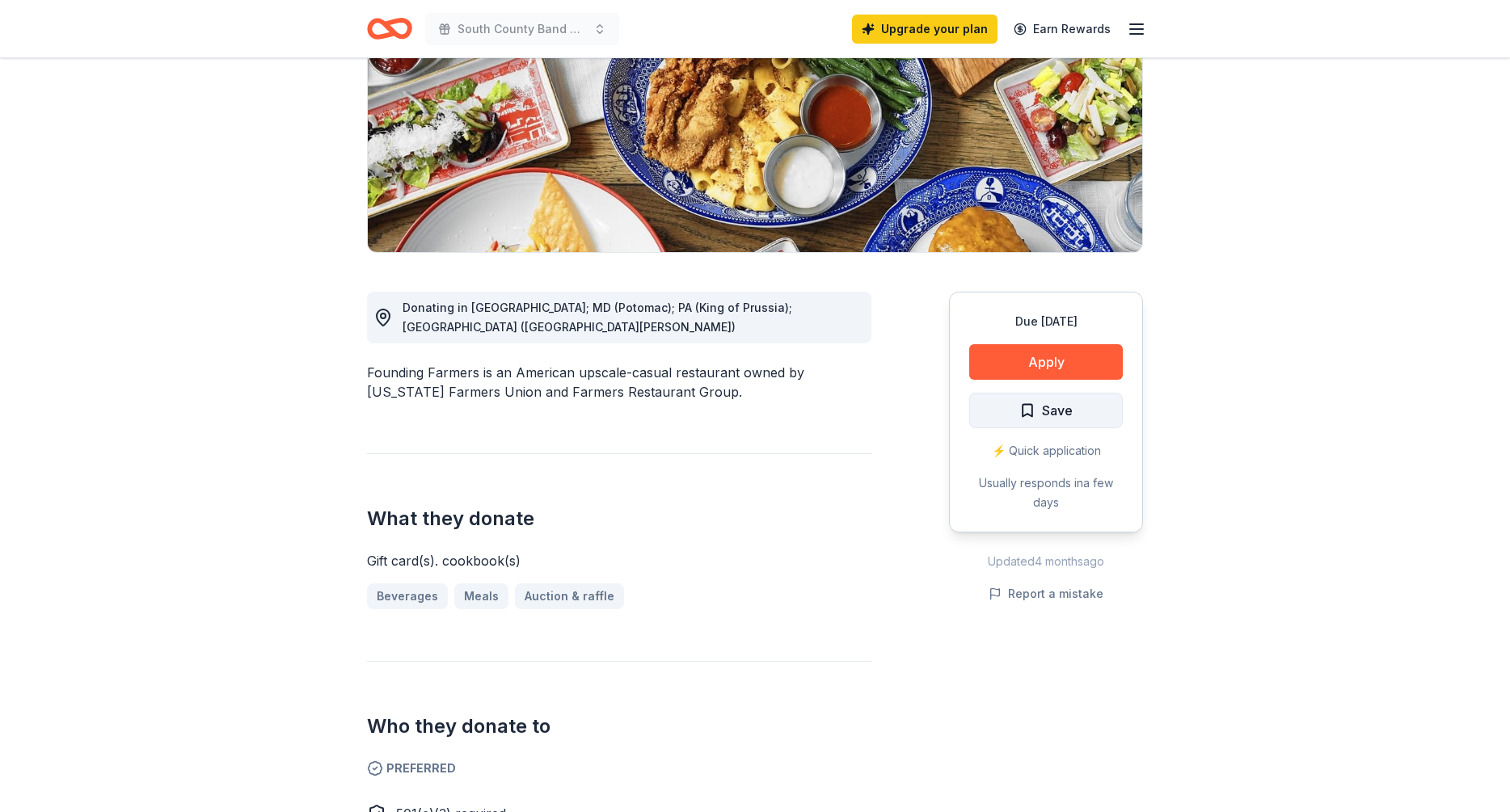
scroll to position [232, 0]
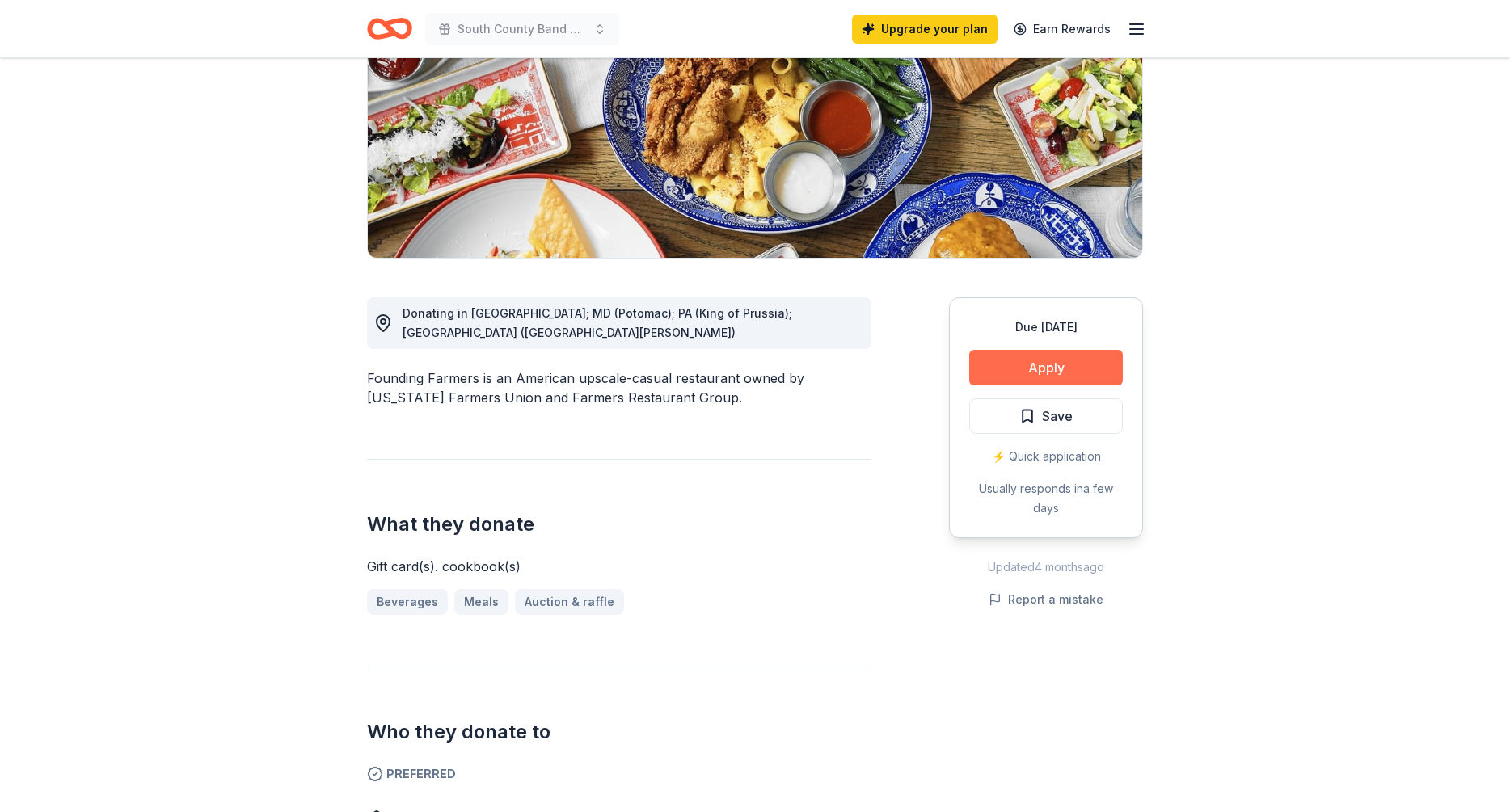
click at [1046, 363] on button "Apply" at bounding box center [1046, 367] width 153 height 36
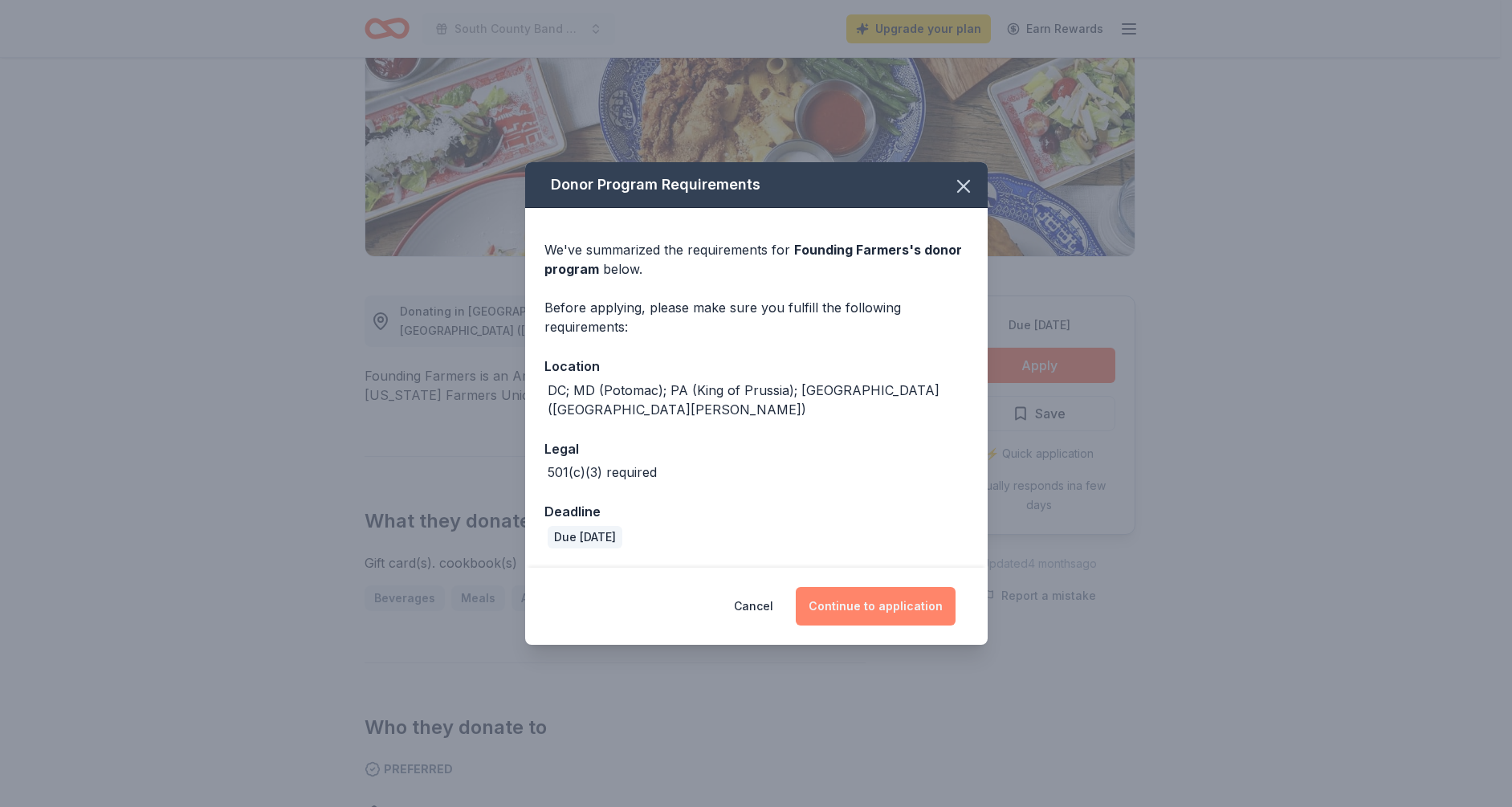
click at [874, 601] on button "Continue to application" at bounding box center [876, 606] width 159 height 39
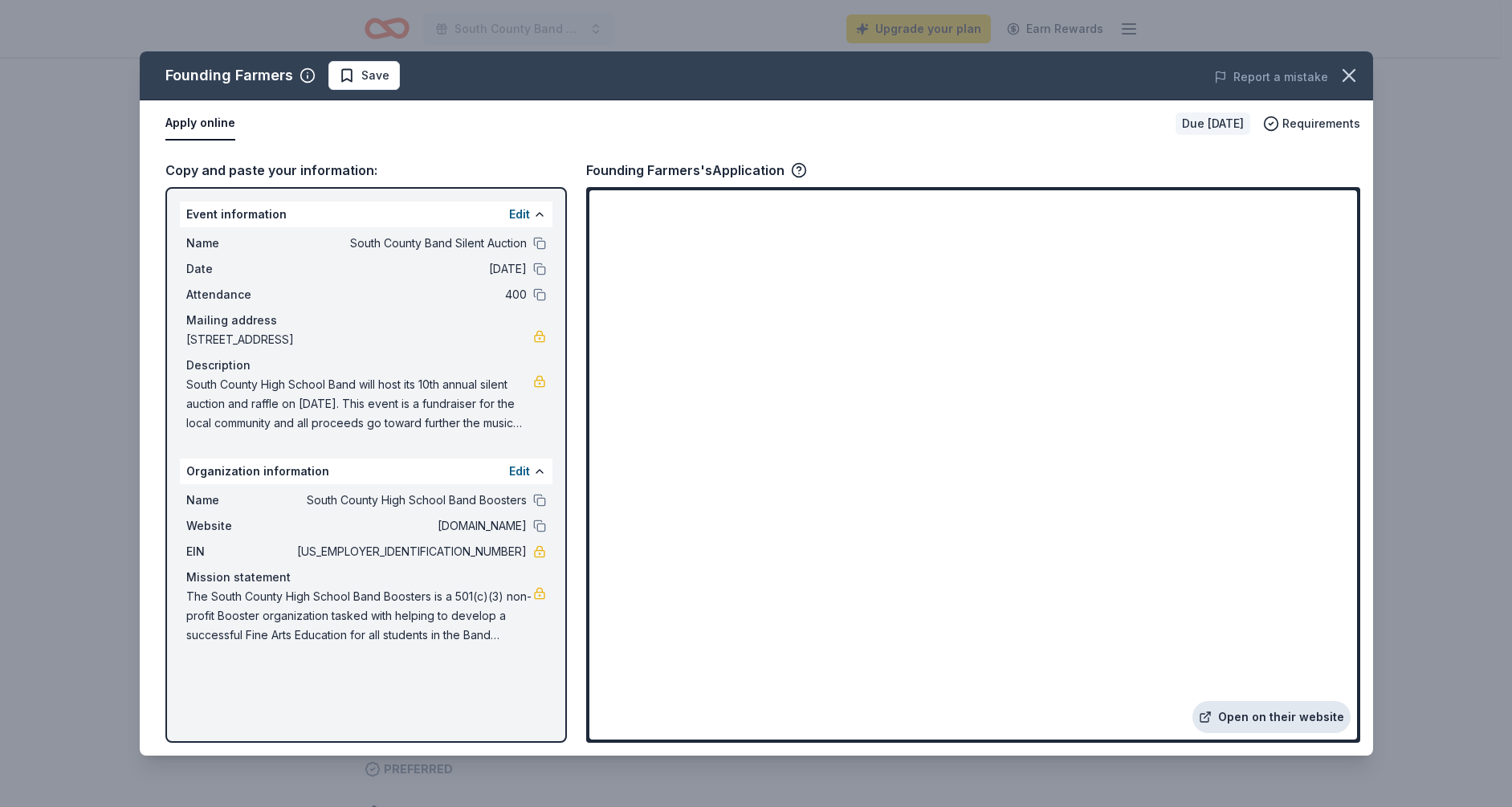
click at [1258, 718] on link "Open on their website" at bounding box center [1271, 716] width 158 height 32
click at [1343, 74] on icon "button" at bounding box center [1348, 75] width 23 height 23
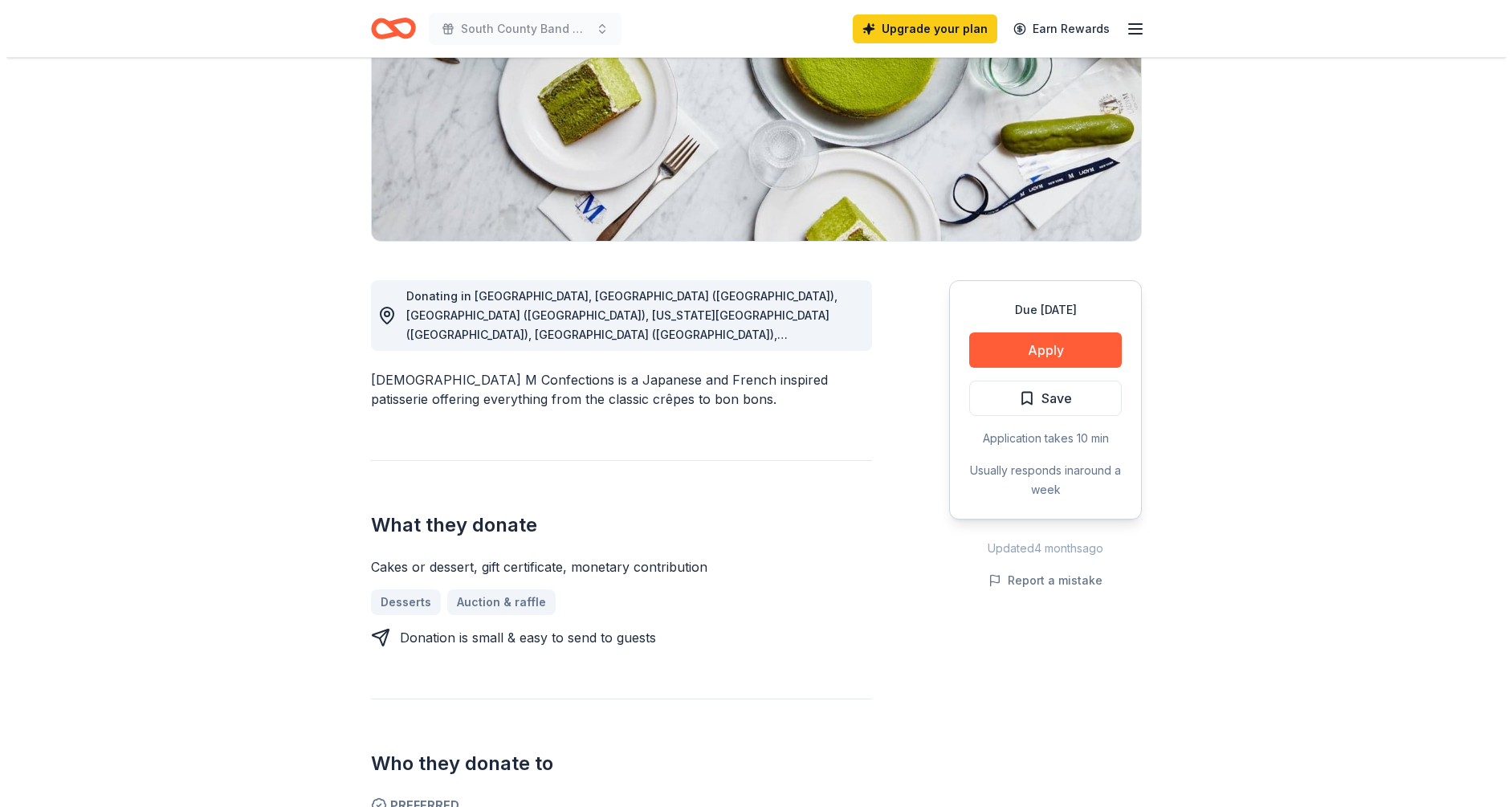
scroll to position [209, 0]
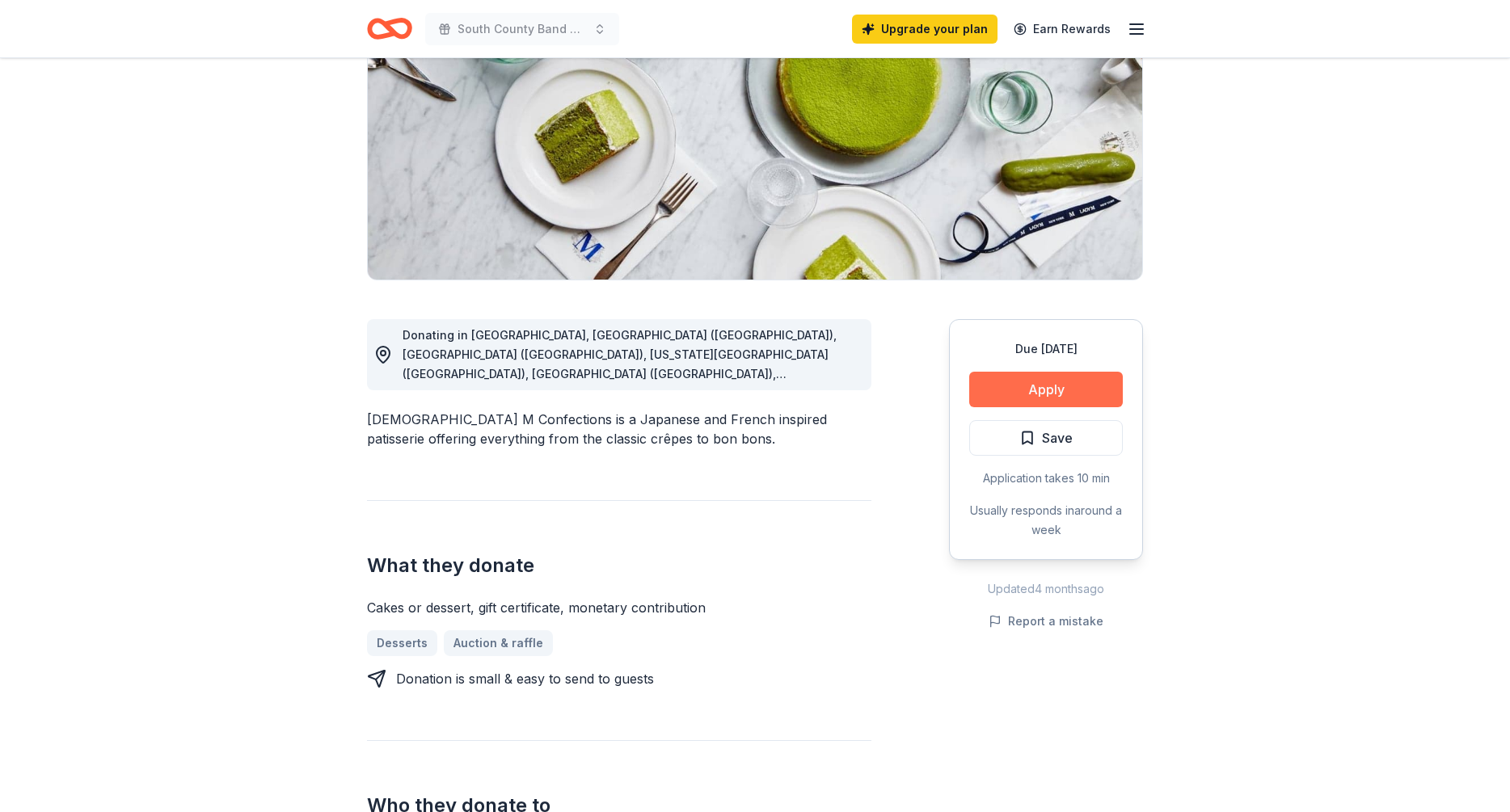
click at [1046, 393] on button "Apply" at bounding box center [1046, 389] width 153 height 36
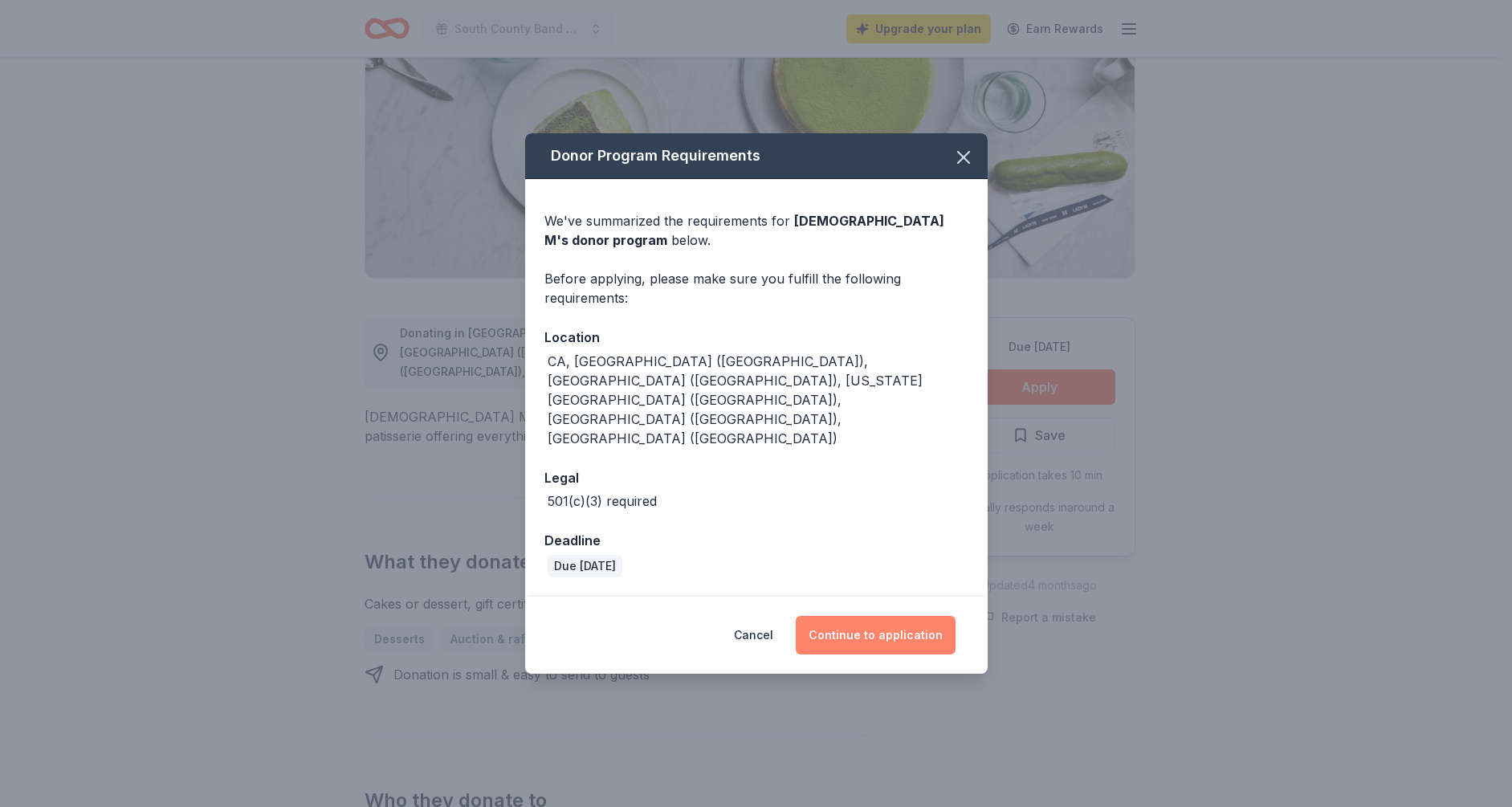
click at [889, 616] on button "Continue to application" at bounding box center [876, 635] width 159 height 39
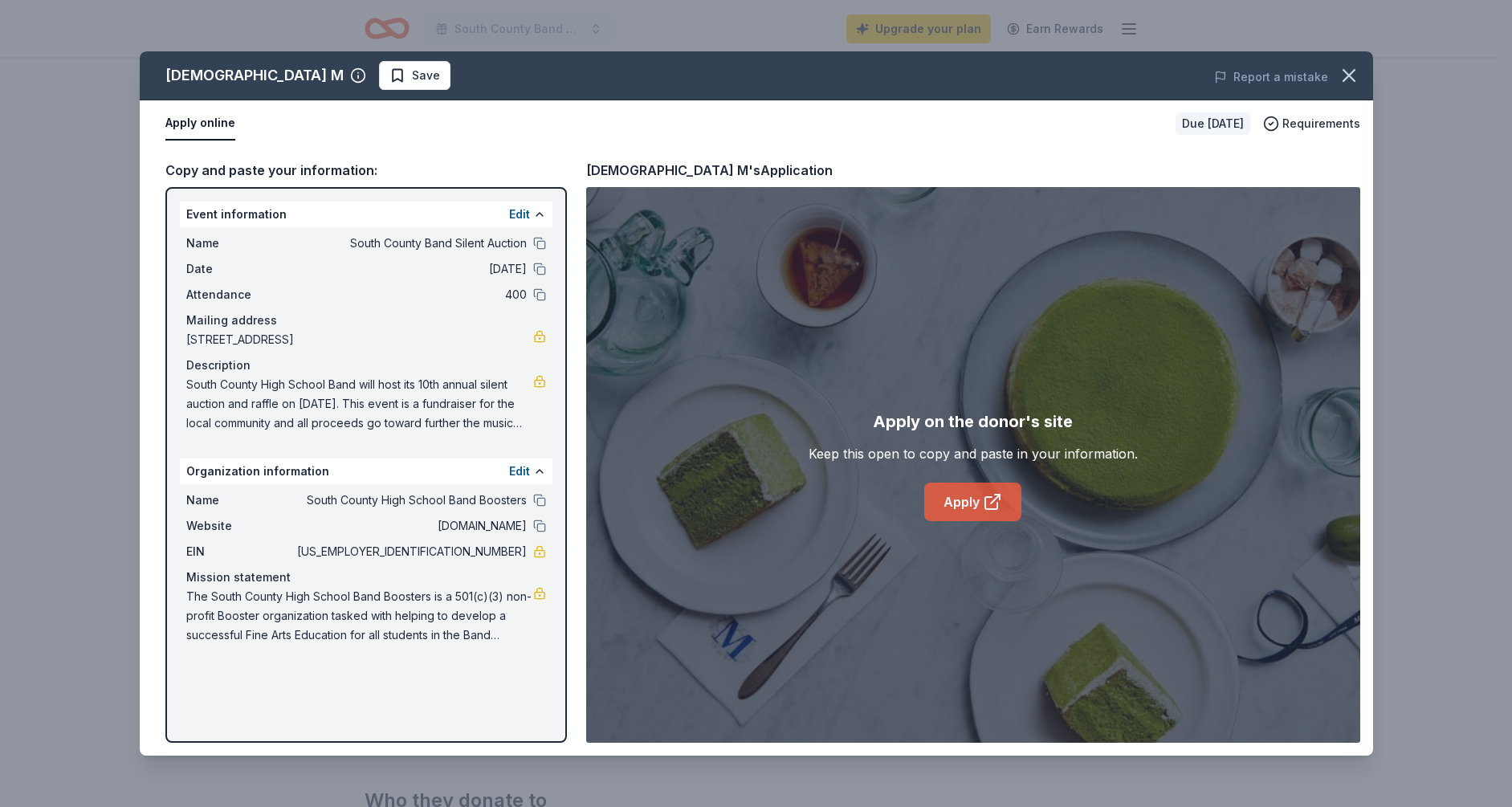
click at [989, 500] on icon at bounding box center [991, 502] width 19 height 19
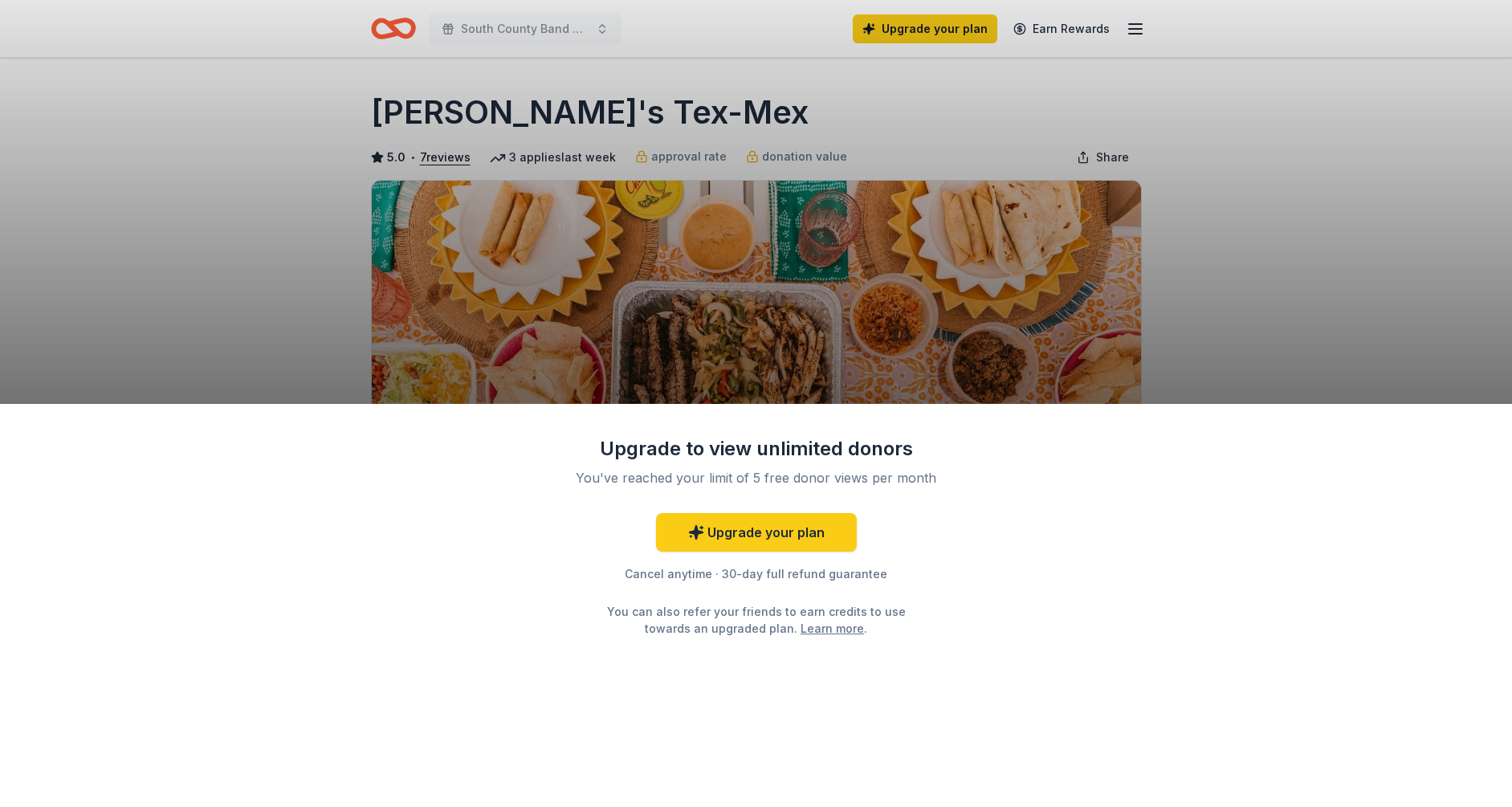
click at [1268, 316] on div "Upgrade to view unlimited donors You've reached your limit of 5 free donor view…" at bounding box center [756, 403] width 1512 height 807
